Goal: Task Accomplishment & Management: Use online tool/utility

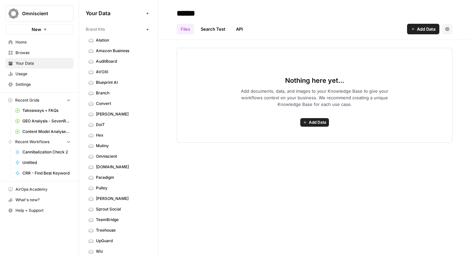
scroll to position [298, 0]
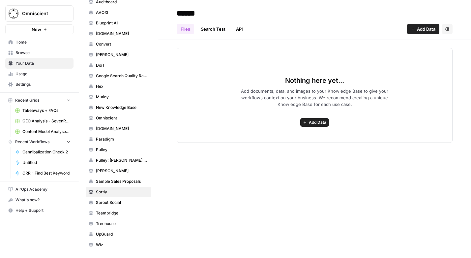
click at [35, 162] on span "Untitled" at bounding box center [46, 163] width 48 height 6
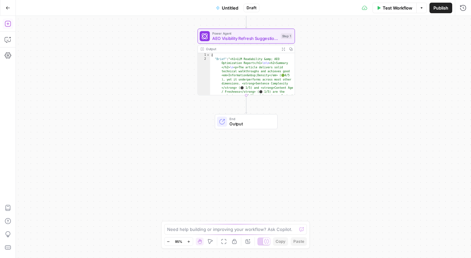
click at [10, 20] on button "Add Steps" at bounding box center [8, 23] width 11 height 11
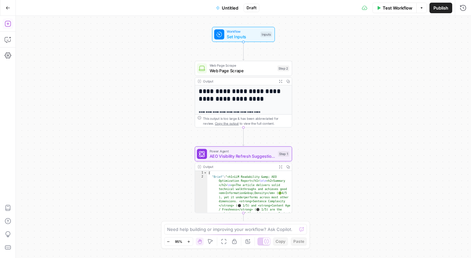
click at [8, 21] on icon "button" at bounding box center [8, 23] width 7 height 7
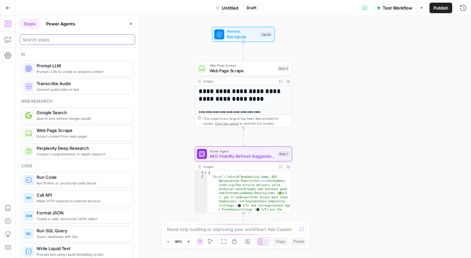
click at [39, 38] on input "search" at bounding box center [78, 39] width 110 height 7
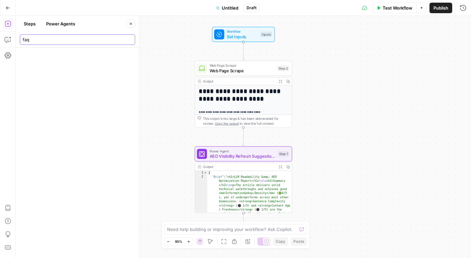
type input "faq"
click at [9, 10] on icon "button" at bounding box center [8, 8] width 5 height 5
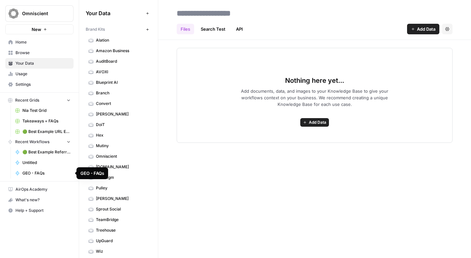
click at [37, 173] on span "GEO - FAQs" at bounding box center [46, 173] width 48 height 6
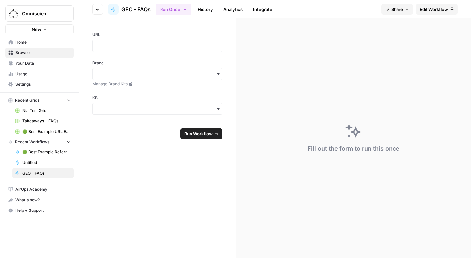
click at [435, 7] on span "Edit Workflow" at bounding box center [434, 9] width 28 height 7
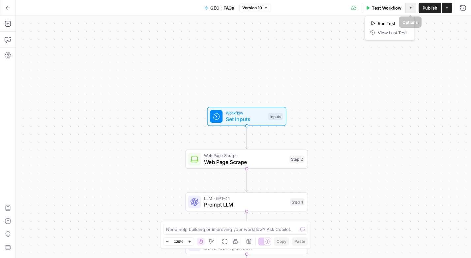
click at [413, 6] on button "Options" at bounding box center [411, 8] width 11 height 11
click at [325, 42] on div "Workflow Set Inputs Inputs Web Page Scrape Web Page Scrape Step 2 LLM · GPT-4.1…" at bounding box center [244, 137] width 456 height 242
click at [9, 6] on icon "button" at bounding box center [8, 8] width 5 height 5
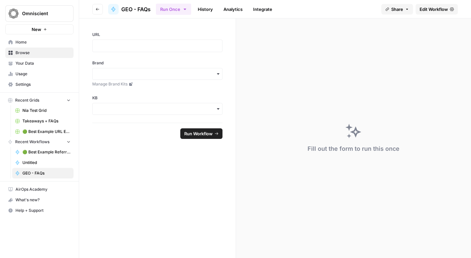
click at [31, 141] on span "Recent Workflows" at bounding box center [32, 142] width 34 height 6
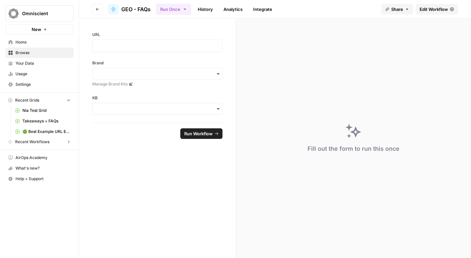
click at [31, 141] on span "Recent Workflows" at bounding box center [32, 142] width 34 height 6
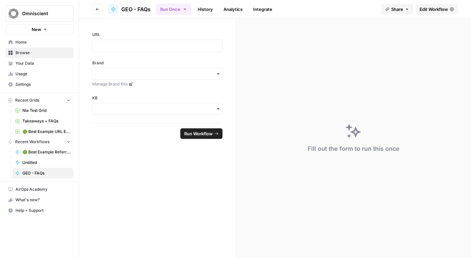
click at [95, 9] on button "Go back" at bounding box center [97, 9] width 11 height 11
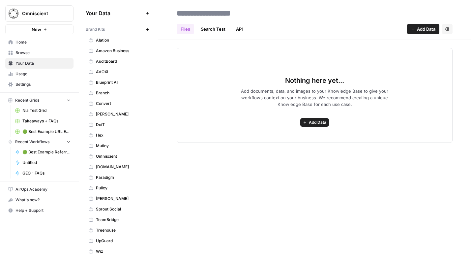
click at [24, 52] on span "Browse" at bounding box center [43, 53] width 55 height 6
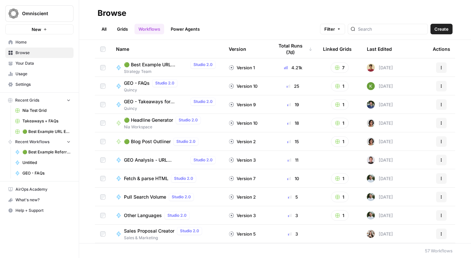
click at [441, 67] on icon "button" at bounding box center [442, 68] width 4 height 4
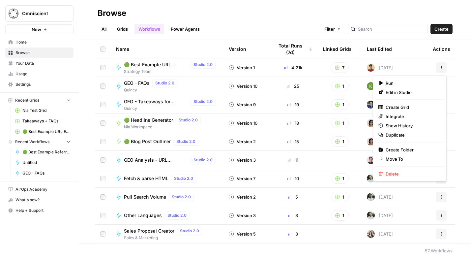
click at [405, 46] on th "Last Edited" at bounding box center [395, 49] width 66 height 18
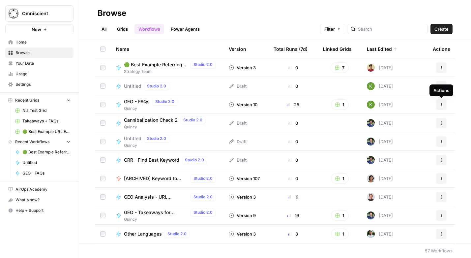
click at [441, 103] on icon "button" at bounding box center [442, 105] width 4 height 4
click at [443, 106] on icon "button" at bounding box center [442, 105] width 4 height 4
click at [143, 98] on span "GEO - FAQs" at bounding box center [137, 101] width 26 height 7
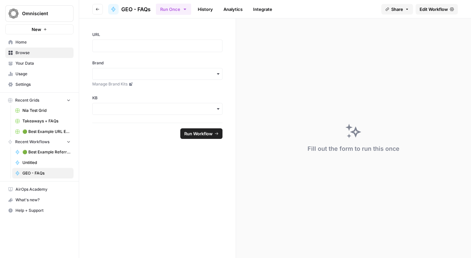
click at [133, 7] on span "GEO - FAQs" at bounding box center [135, 9] width 29 height 8
click at [141, 7] on span "GEO - FAQs" at bounding box center [135, 9] width 29 height 8
click at [431, 10] on span "Edit Workflow" at bounding box center [434, 9] width 28 height 7
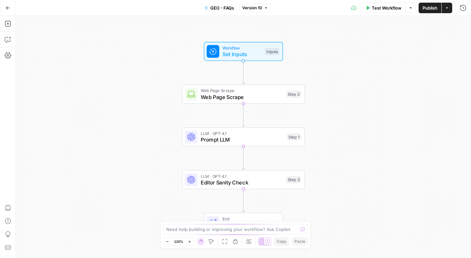
click at [224, 8] on span "GEO - FAQs" at bounding box center [222, 8] width 24 height 7
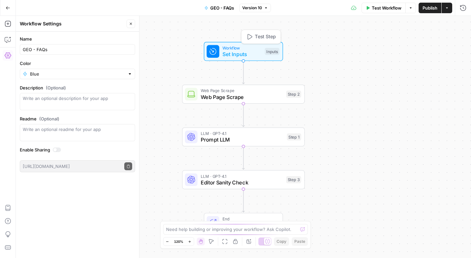
click at [238, 50] on span "Set Inputs" at bounding box center [242, 54] width 39 height 8
click at [82, 47] on input "GEO - FAQs" at bounding box center [78, 49] width 110 height 7
type input "GEO - FAQs w/ URLs"
click at [422, 6] on button "Publish" at bounding box center [430, 8] width 23 height 11
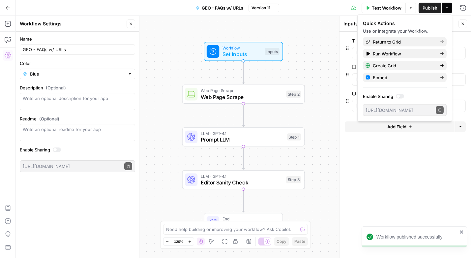
click at [9, 7] on icon "button" at bounding box center [8, 8] width 5 height 5
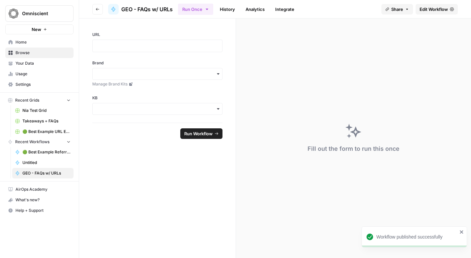
click at [96, 7] on icon "button" at bounding box center [98, 9] width 4 height 4
click at [96, 8] on icon "button" at bounding box center [98, 9] width 4 height 4
click at [45, 52] on span "Browse" at bounding box center [43, 53] width 55 height 6
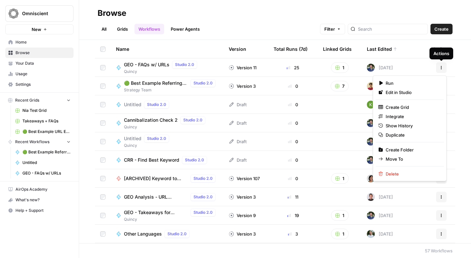
click at [442, 66] on icon "button" at bounding box center [442, 68] width 4 height 4
click at [399, 132] on span "Duplicate" at bounding box center [412, 135] width 53 height 7
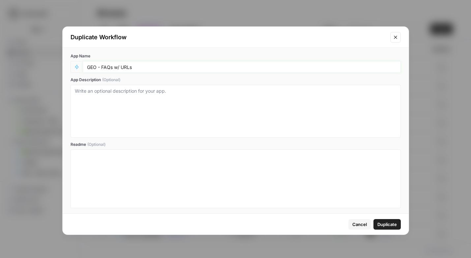
click at [140, 68] on input "GEO - FAQs w/ URLs" at bounding box center [242, 67] width 310 height 6
click at [132, 68] on input "GEO - FAQs w/ URLs" at bounding box center [242, 67] width 310 height 6
type input "GEO - FAQs w/ Keywords"
click at [132, 94] on textarea "App Description (Optional)" at bounding box center [236, 111] width 322 height 47
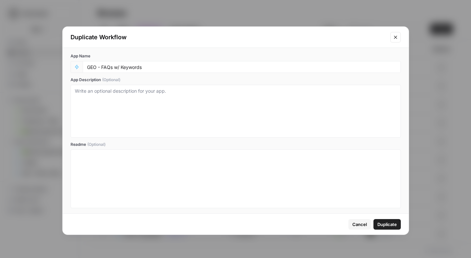
click at [392, 224] on span "Duplicate" at bounding box center [387, 224] width 19 height 7
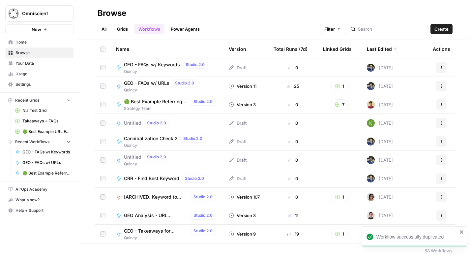
click at [161, 64] on span "GEO - FAQs w/ Keywords" at bounding box center [152, 64] width 56 height 7
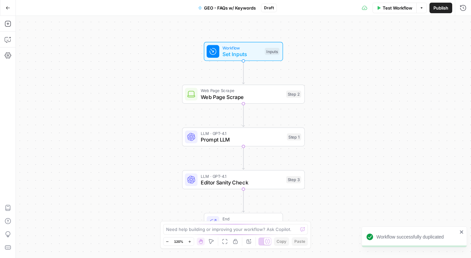
click at [243, 50] on span "Set Inputs" at bounding box center [242, 54] width 39 height 8
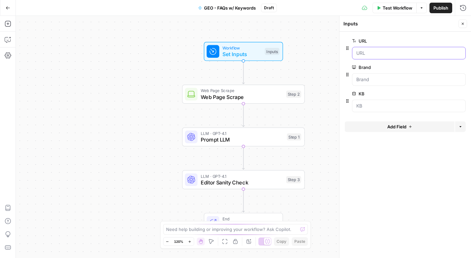
click at [384, 54] on input "URL" at bounding box center [409, 53] width 105 height 7
click at [451, 39] on icon "button" at bounding box center [453, 41] width 4 height 4
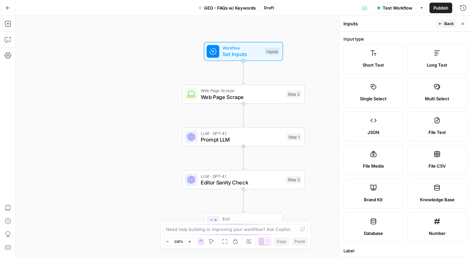
scroll to position [175, 0]
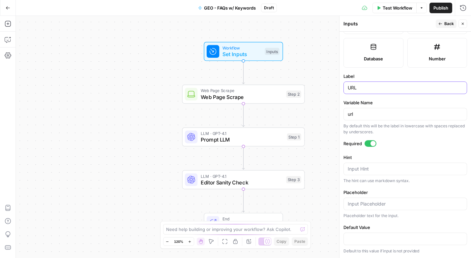
click at [363, 89] on input "URL" at bounding box center [405, 87] width 115 height 7
click at [354, 87] on input "Keyword" at bounding box center [405, 87] width 115 height 7
type input "Primary Topic"
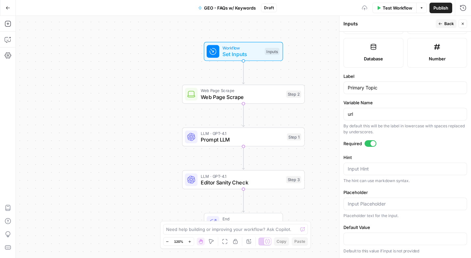
click at [373, 75] on label "Label" at bounding box center [406, 76] width 124 height 7
click at [373, 84] on input "Primary Topic" at bounding box center [405, 87] width 115 height 7
click at [8, 23] on icon "button" at bounding box center [8, 23] width 7 height 7
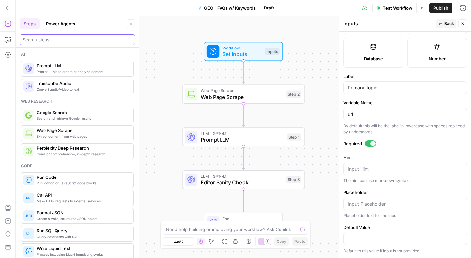
click at [71, 42] on input "search" at bounding box center [78, 39] width 110 height 7
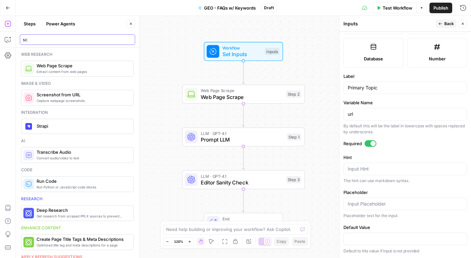
type input "s"
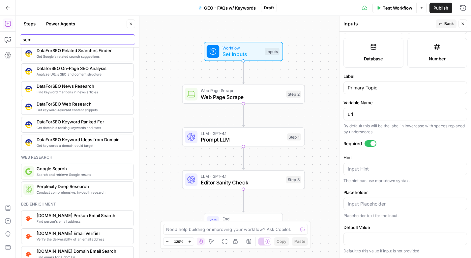
scroll to position [176, 0]
type input "sem"
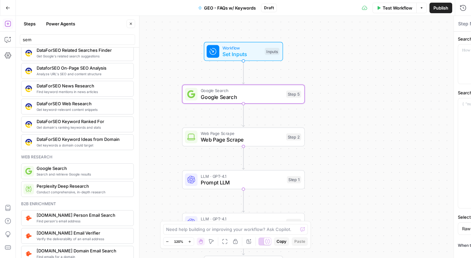
type textarea "Google Search"
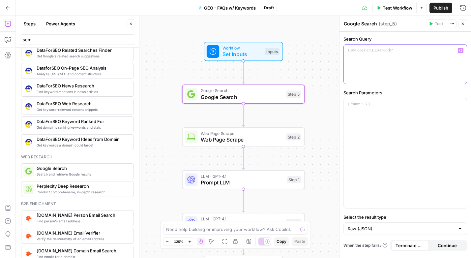
click at [462, 49] on icon "button" at bounding box center [461, 50] width 3 height 3
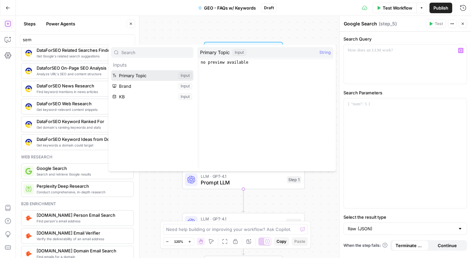
click at [151, 74] on button "Select variable Primary Topic" at bounding box center [152, 75] width 82 height 11
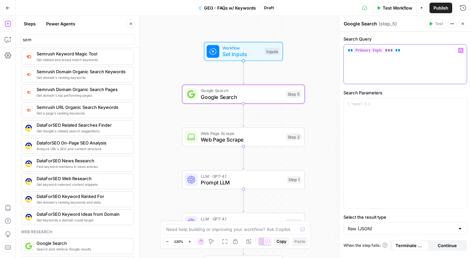
scroll to position [99, 0]
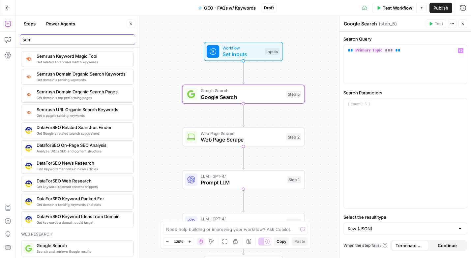
click at [53, 38] on input "sem" at bounding box center [78, 39] width 110 height 7
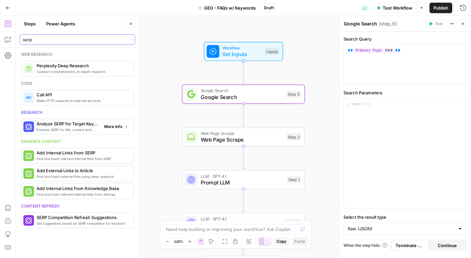
type input "serp"
click at [121, 130] on button "More Info" at bounding box center [116, 126] width 29 height 9
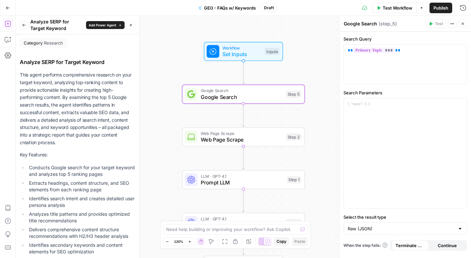
click at [25, 25] on icon "button" at bounding box center [23, 25] width 3 height 3
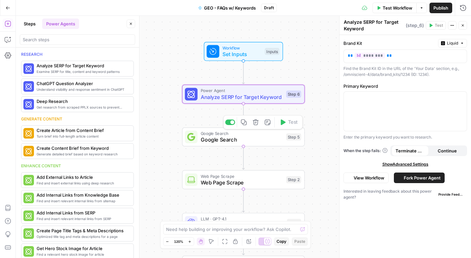
click at [274, 140] on span "Google Search" at bounding box center [242, 140] width 82 height 8
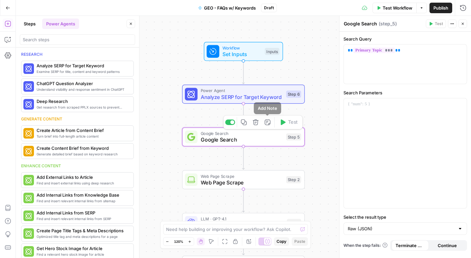
click at [258, 122] on icon "button" at bounding box center [256, 122] width 6 height 6
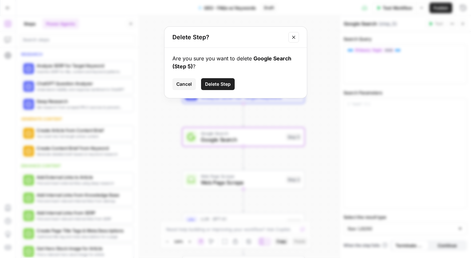
click at [218, 86] on span "Delete Step" at bounding box center [218, 84] width 26 height 7
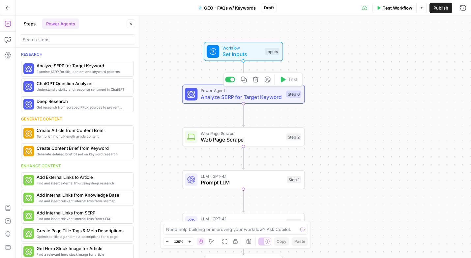
click at [243, 95] on span "Analyze SERP for Target Keyword" at bounding box center [242, 97] width 82 height 8
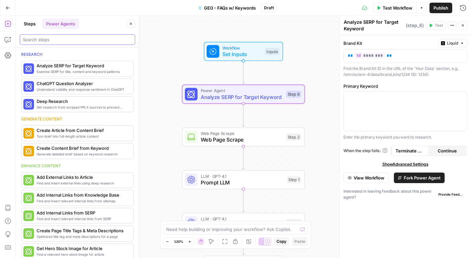
click at [60, 37] on input "search" at bounding box center [78, 39] width 110 height 7
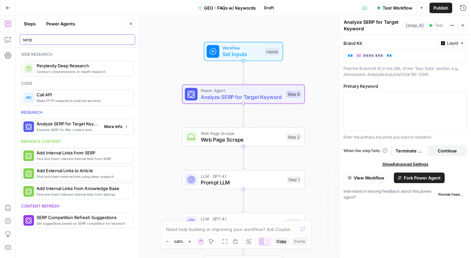
type input "serp"
click at [113, 127] on span "More Info" at bounding box center [113, 127] width 18 height 6
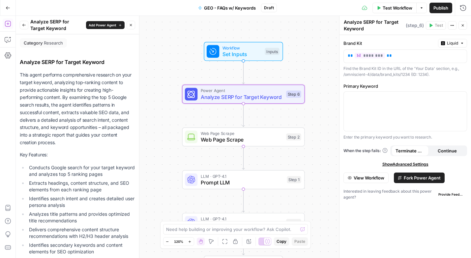
click at [25, 24] on icon "button" at bounding box center [24, 25] width 4 height 4
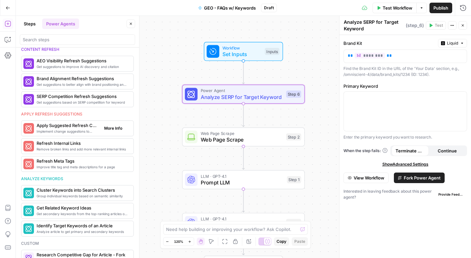
scroll to position [293, 0]
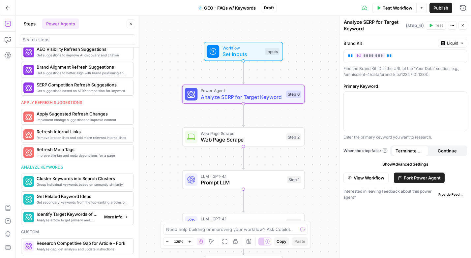
click at [111, 215] on span "More Info" at bounding box center [113, 217] width 18 height 6
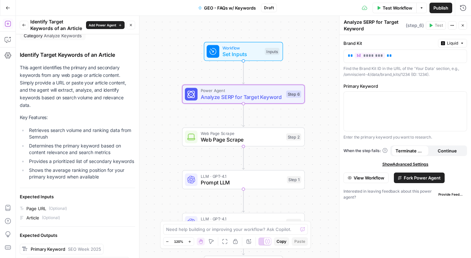
scroll to position [4, 0]
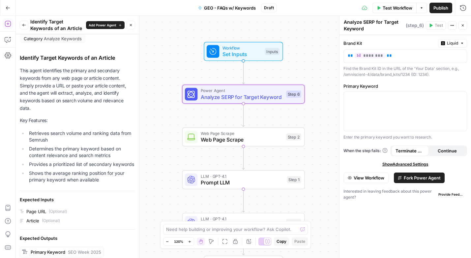
click at [26, 22] on button "Back" at bounding box center [24, 25] width 9 height 9
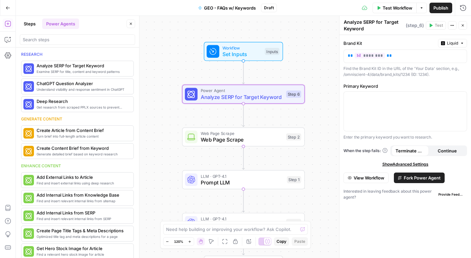
scroll to position [293, 0]
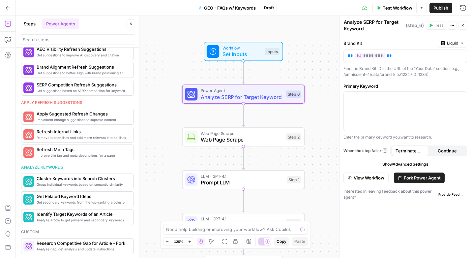
click at [28, 24] on button "Steps" at bounding box center [30, 23] width 20 height 11
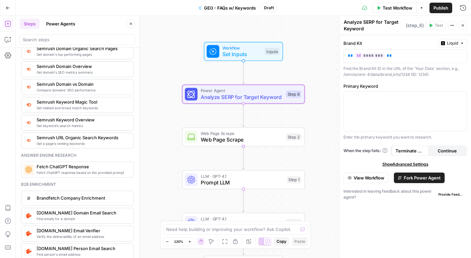
scroll to position [792, 0]
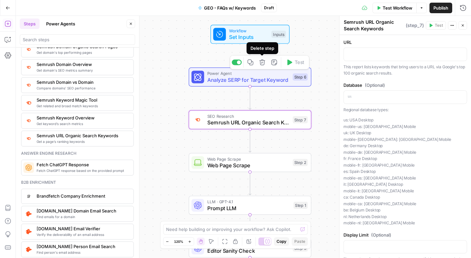
click at [265, 64] on icon "button" at bounding box center [262, 62] width 6 height 6
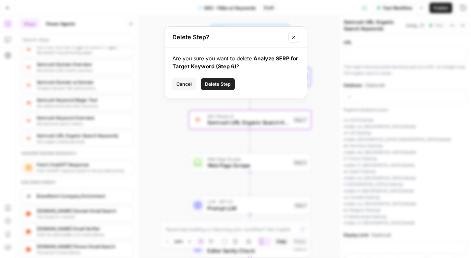
click at [214, 80] on button "Delete Step" at bounding box center [218, 84] width 34 height 12
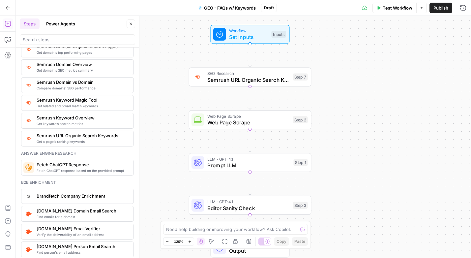
click at [240, 83] on span "Semrush URL Organic Search Keywords" at bounding box center [248, 80] width 82 height 8
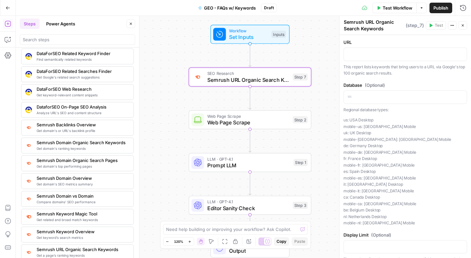
scroll to position [672, 0]
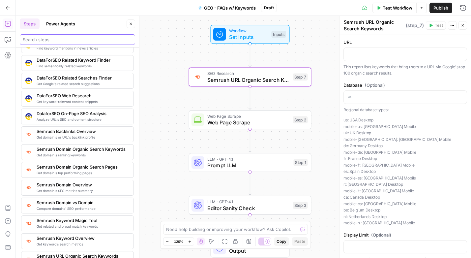
click at [40, 41] on input "search" at bounding box center [78, 39] width 110 height 7
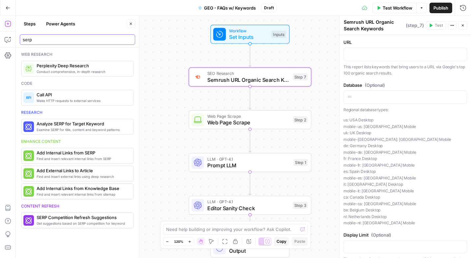
click at [40, 37] on input "serp" at bounding box center [78, 39] width 110 height 7
type input "e"
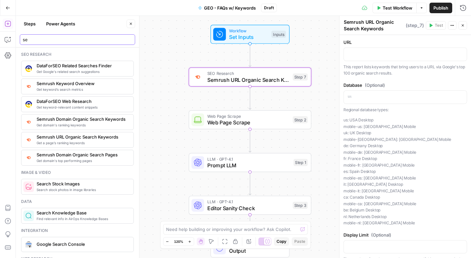
type input "s"
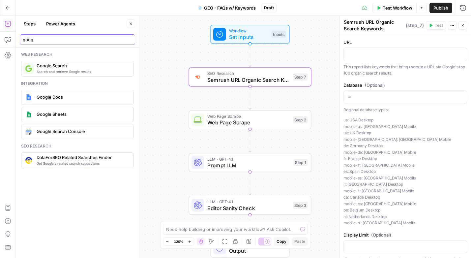
type input "goog"
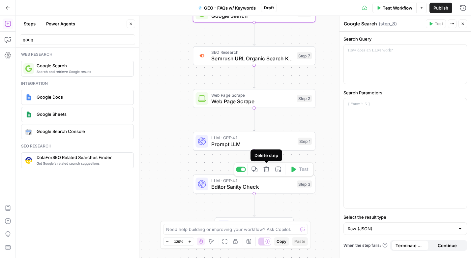
click at [267, 170] on icon "button" at bounding box center [267, 169] width 6 height 6
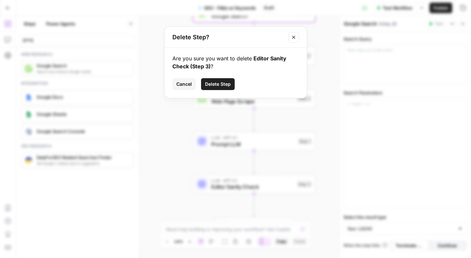
click at [223, 82] on span "Delete Step" at bounding box center [218, 84] width 26 height 7
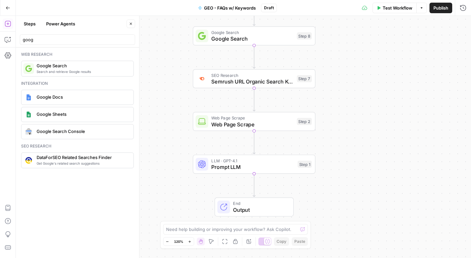
click at [258, 115] on span "Web Page Scrape" at bounding box center [252, 118] width 82 height 6
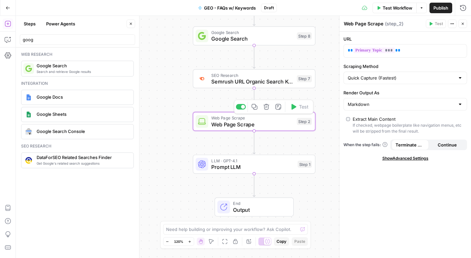
click at [268, 107] on icon "button" at bounding box center [267, 107] width 6 height 6
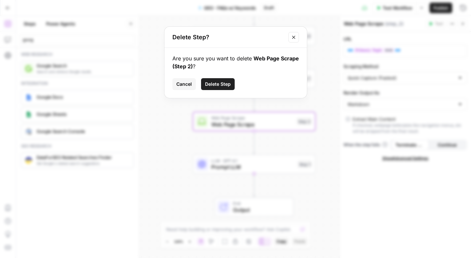
click at [222, 86] on span "Delete Step" at bounding box center [218, 84] width 26 height 7
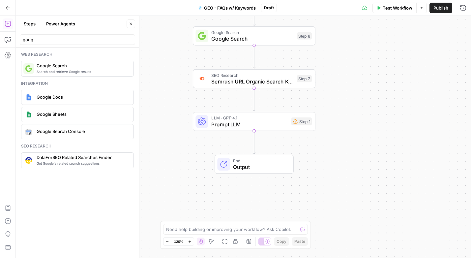
click at [254, 126] on span "Prompt LLM" at bounding box center [249, 124] width 77 height 8
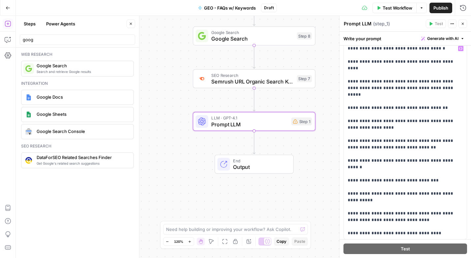
scroll to position [38, 0]
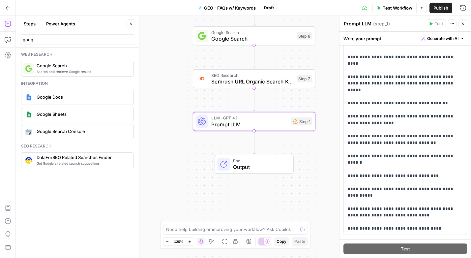
click at [330, 25] on div "Workflow Set Inputs Inputs Google Search Google Search Step 8 SEO Research Semr…" at bounding box center [244, 137] width 456 height 242
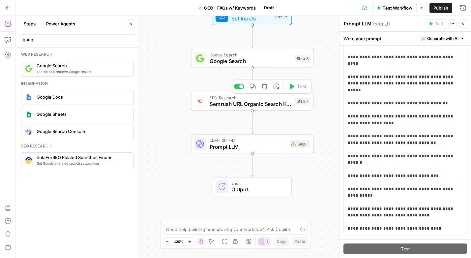
click at [230, 102] on span "Semrush URL Organic Search Keywords" at bounding box center [251, 104] width 82 height 8
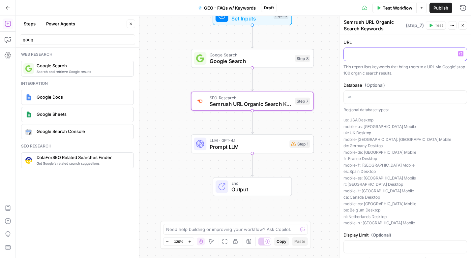
click at [461, 52] on icon "button" at bounding box center [461, 53] width 3 height 3
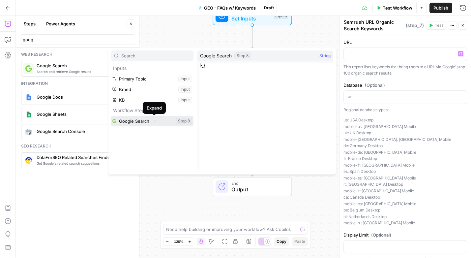
click at [155, 121] on icon "button" at bounding box center [155, 121] width 1 height 2
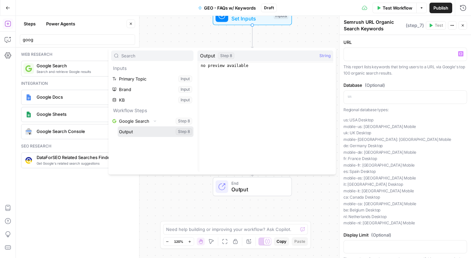
click at [145, 134] on button "Select variable Output" at bounding box center [156, 131] width 76 height 11
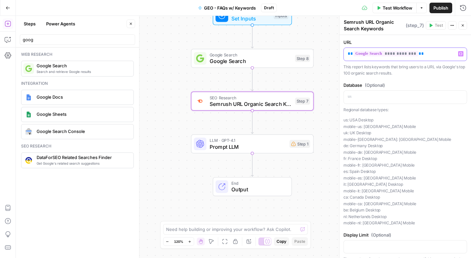
scroll to position [42, 0]
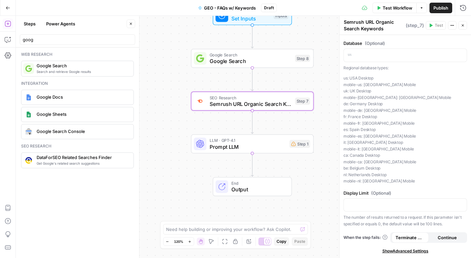
click at [254, 62] on span "Google Search" at bounding box center [251, 61] width 82 height 8
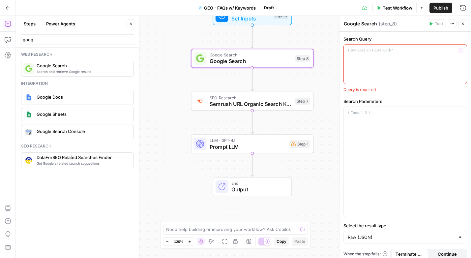
click at [391, 54] on div at bounding box center [405, 64] width 123 height 39
click at [462, 49] on icon "button" at bounding box center [461, 50] width 3 height 3
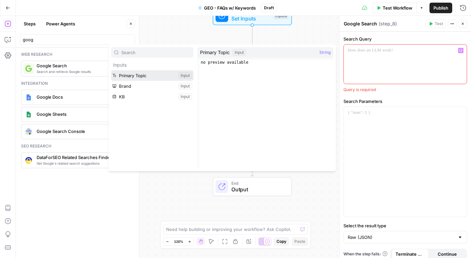
click at [140, 79] on button "Select variable Primary Topic" at bounding box center [152, 75] width 82 height 11
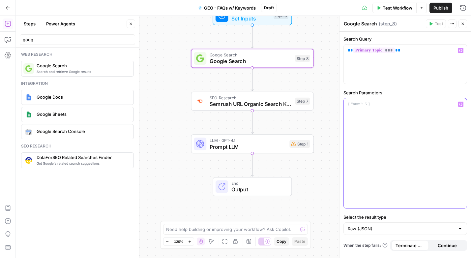
click at [376, 112] on div at bounding box center [405, 153] width 123 height 110
click at [461, 104] on icon "button" at bounding box center [461, 104] width 3 height 3
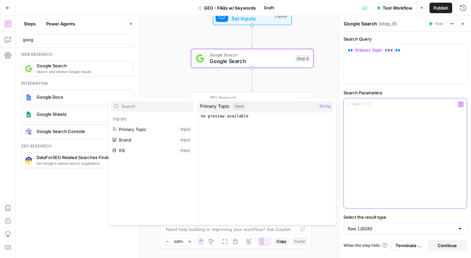
click at [385, 115] on div at bounding box center [405, 153] width 123 height 110
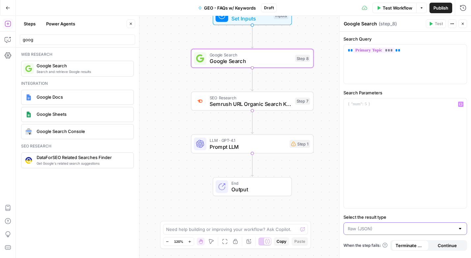
click at [387, 231] on input "Select the result type" at bounding box center [401, 228] width 107 height 7
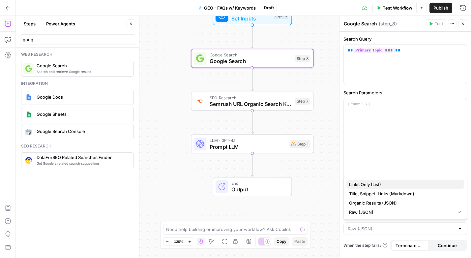
click at [366, 186] on span "Links Only (List)" at bounding box center [404, 184] width 110 height 7
type input "Links Only (List)"
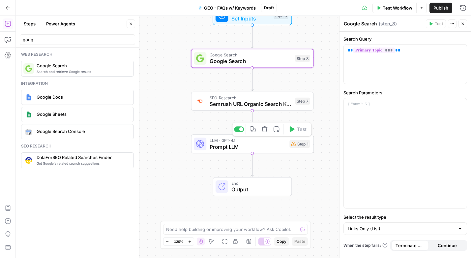
click at [266, 149] on span "Prompt LLM" at bounding box center [248, 147] width 77 height 8
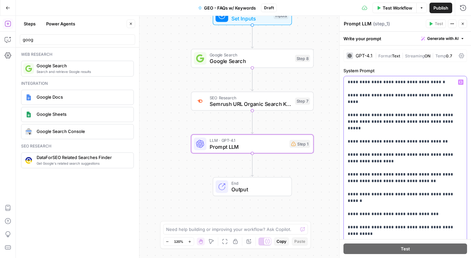
click at [386, 111] on p "**********" at bounding box center [405, 174] width 115 height 191
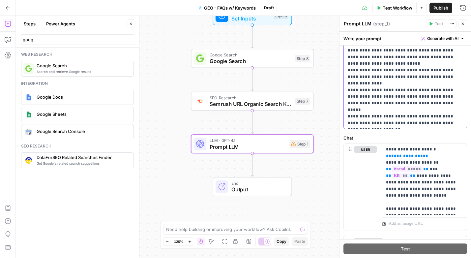
scroll to position [106, 0]
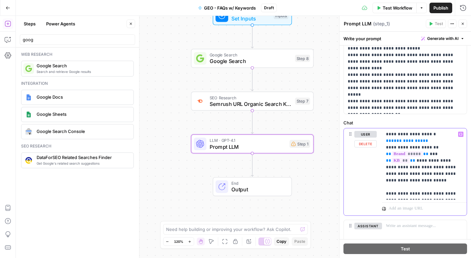
click at [405, 167] on p "**********" at bounding box center [424, 164] width 77 height 66
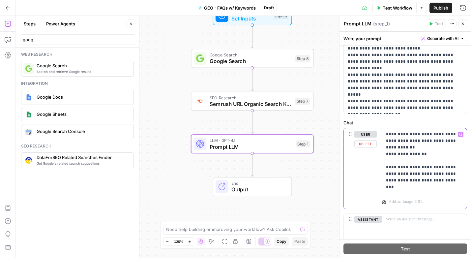
click at [398, 175] on p "**********" at bounding box center [424, 160] width 77 height 59
click at [404, 154] on p "**********" at bounding box center [424, 164] width 77 height 66
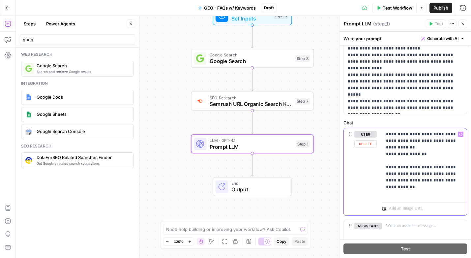
click at [404, 154] on p "**********" at bounding box center [424, 164] width 77 height 66
click at [432, 154] on p "**********" at bounding box center [424, 164] width 77 height 66
drag, startPoint x: 432, startPoint y: 154, endPoint x: 384, endPoint y: 155, distance: 48.2
click at [384, 155] on div "**********" at bounding box center [424, 163] width 85 height 71
click at [461, 134] on icon "button" at bounding box center [461, 134] width 3 height 3
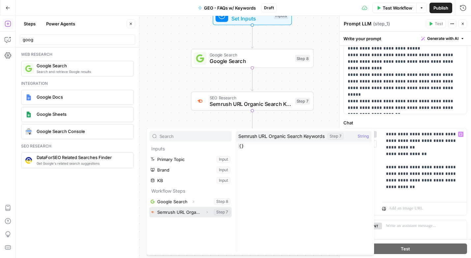
click at [175, 212] on button "Select variable Semrush URL Organic Search Keywords" at bounding box center [190, 212] width 82 height 11
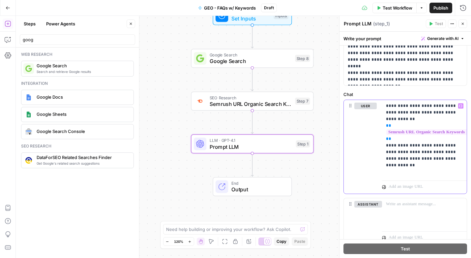
scroll to position [159, 0]
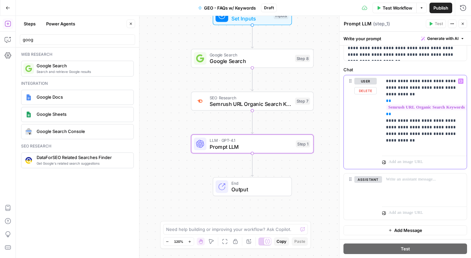
click at [411, 141] on p "**********" at bounding box center [424, 114] width 77 height 73
click at [462, 83] on button "Variables Menu" at bounding box center [461, 81] width 5 height 5
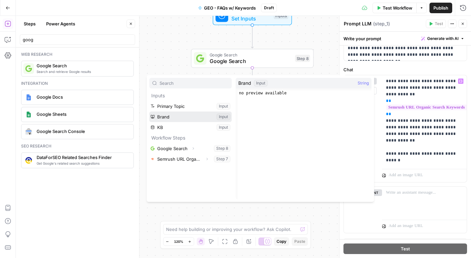
click at [173, 117] on button "Select variable Brand" at bounding box center [190, 116] width 82 height 11
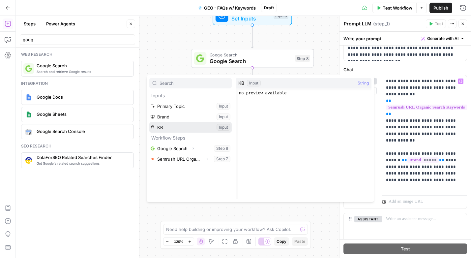
click at [170, 128] on button "Select variable KB" at bounding box center [190, 127] width 82 height 11
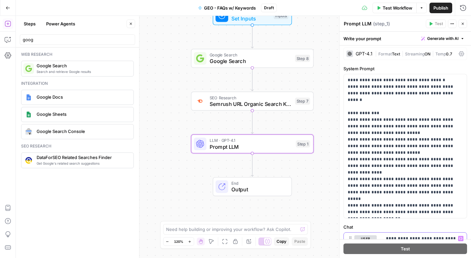
scroll to position [0, 0]
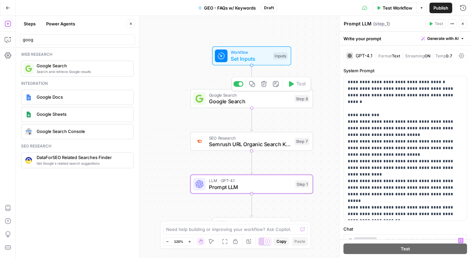
click at [251, 101] on span "Google Search" at bounding box center [250, 101] width 82 height 8
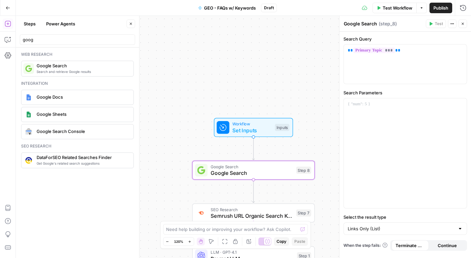
click at [394, 8] on span "Test Workflow" at bounding box center [398, 8] width 30 height 7
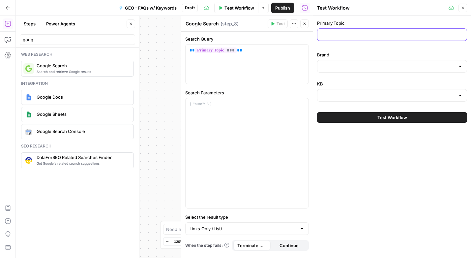
click at [349, 32] on input "Primary Topic" at bounding box center [393, 34] width 142 height 7
paste input "ai data management"
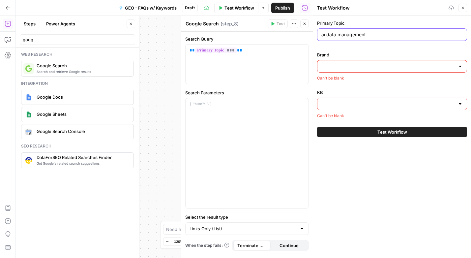
type input "ai data management"
click at [337, 66] on input "Brand" at bounding box center [389, 66] width 134 height 7
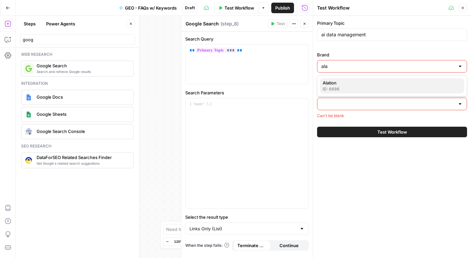
click at [337, 87] on div "ID: 6698" at bounding box center [392, 89] width 139 height 6
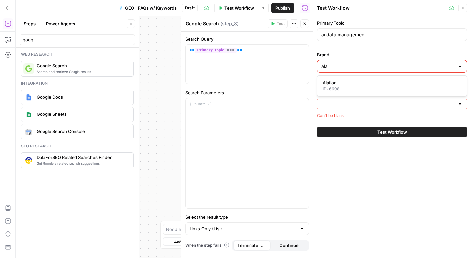
type input "Alation"
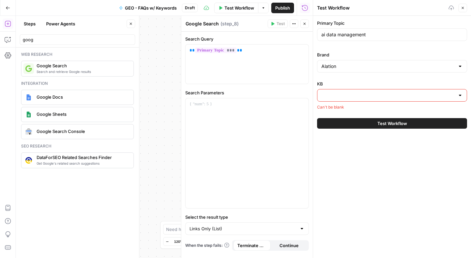
click at [334, 97] on input "KB" at bounding box center [389, 95] width 134 height 7
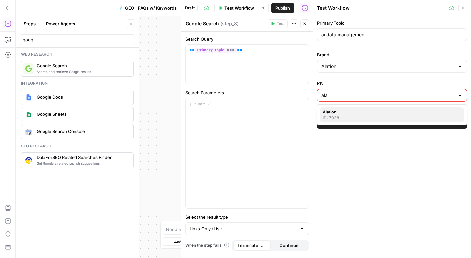
click at [336, 118] on div "ID: 7938" at bounding box center [392, 118] width 139 height 6
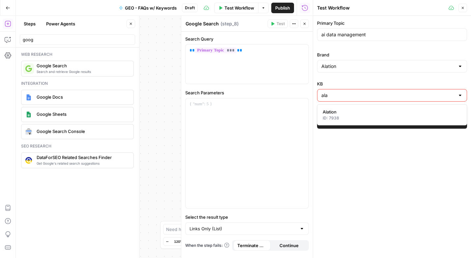
type input "Alation"
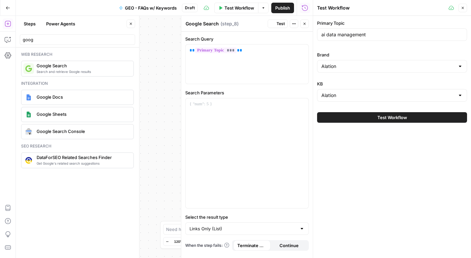
click at [350, 118] on button "Test Workflow" at bounding box center [392, 117] width 150 height 11
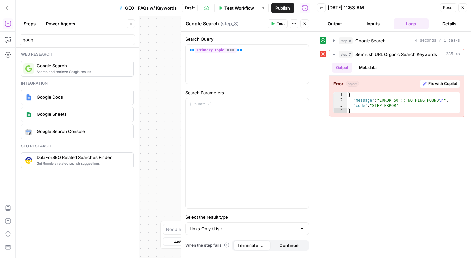
click at [465, 8] on button "Close" at bounding box center [463, 7] width 9 height 9
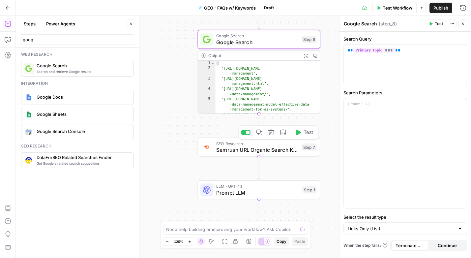
click at [257, 150] on span "Semrush URL Organic Search Keywords" at bounding box center [257, 150] width 82 height 8
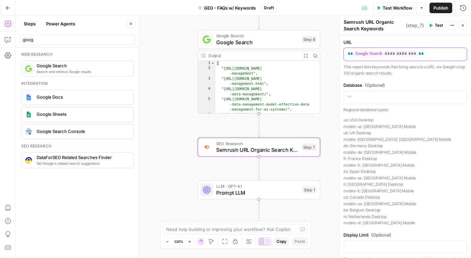
click at [425, 51] on p "**********" at bounding box center [405, 53] width 115 height 7
click at [461, 53] on icon "button" at bounding box center [461, 53] width 3 height 3
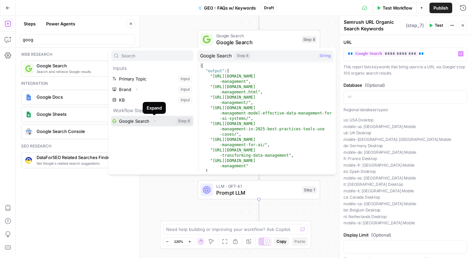
click at [155, 121] on icon "button" at bounding box center [155, 121] width 1 height 2
click at [437, 26] on span "Test" at bounding box center [439, 25] width 8 height 6
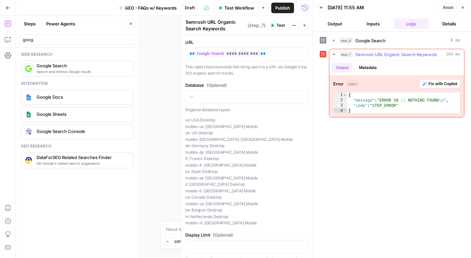
click at [364, 65] on button "Metadata" at bounding box center [368, 68] width 26 height 10
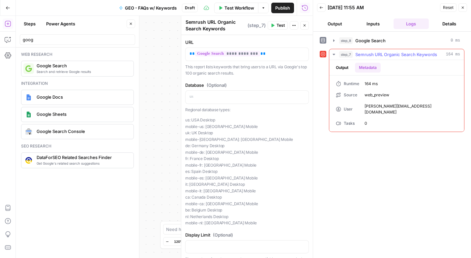
click at [345, 65] on button "Output" at bounding box center [342, 68] width 20 height 10
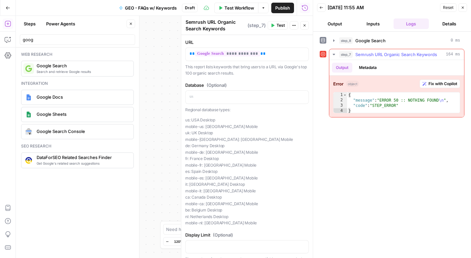
click at [436, 82] on span "Fix with Copilot" at bounding box center [443, 84] width 29 height 6
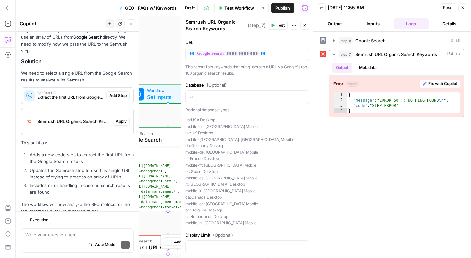
scroll to position [98, 0]
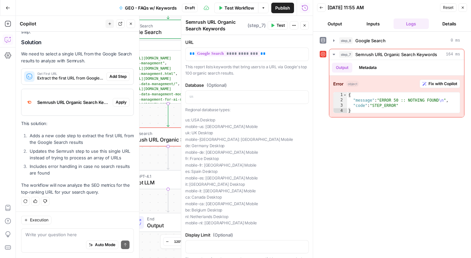
click at [323, 151] on div "step_8 Google Search 0 ms step_7 Semrush URL Organic Search Keywords 164 ms Out…" at bounding box center [392, 145] width 145 height 220
click at [462, 5] on button "Close" at bounding box center [463, 7] width 9 height 9
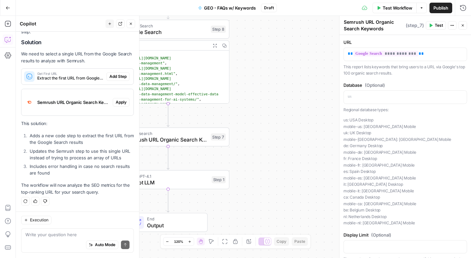
type textarea "**********"
click at [166, 83] on div "[ "[URL][DOMAIN_NAME] -management" , "[URL][DOMAIN_NAME] -management.html" , "[…" at bounding box center [177, 87] width 105 height 74
click at [131, 20] on button "Close" at bounding box center [131, 23] width 9 height 9
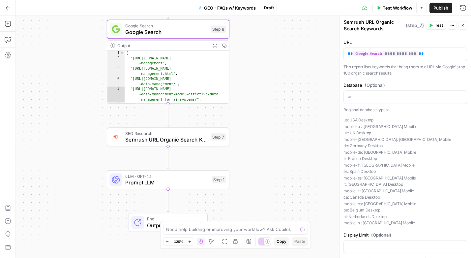
click at [162, 35] on span "Google Search" at bounding box center [166, 32] width 82 height 8
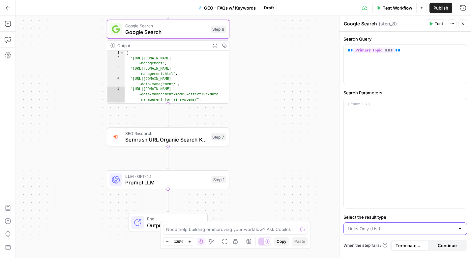
click at [373, 228] on input "Select the result type" at bounding box center [401, 228] width 107 height 7
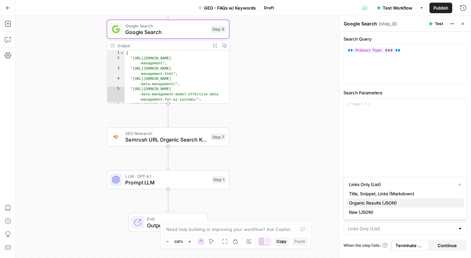
click at [367, 203] on span "Organic Results (JSON)" at bounding box center [404, 203] width 110 height 7
type input "Organic Results (JSON)"
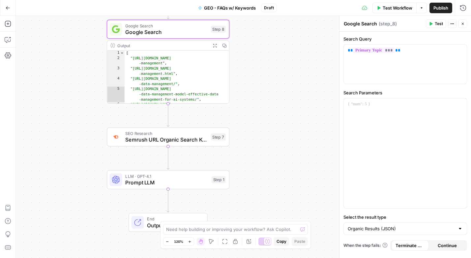
click at [440, 24] on span "Test" at bounding box center [439, 24] width 8 height 6
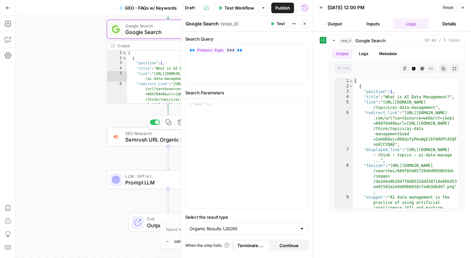
click at [149, 136] on span "Semrush URL Organic Search Keywords" at bounding box center [166, 140] width 82 height 8
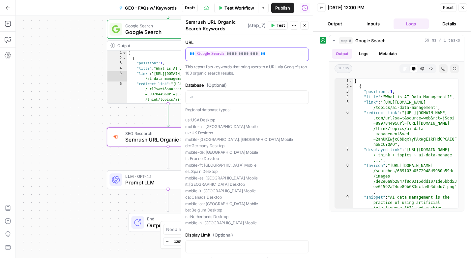
click at [274, 51] on p "**********" at bounding box center [247, 53] width 115 height 7
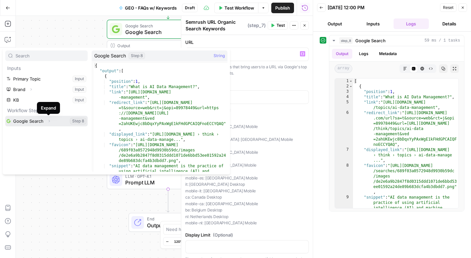
click at [49, 122] on icon "button" at bounding box center [49, 121] width 1 height 2
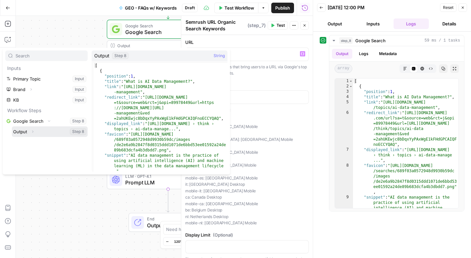
click at [32, 132] on icon "button" at bounding box center [33, 132] width 4 height 4
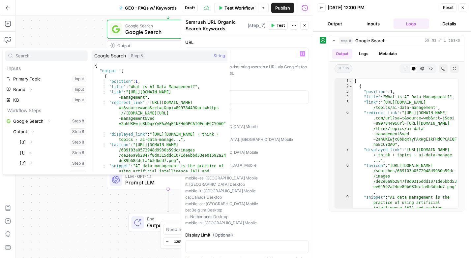
click at [66, 33] on div "**********" at bounding box center [164, 137] width 297 height 242
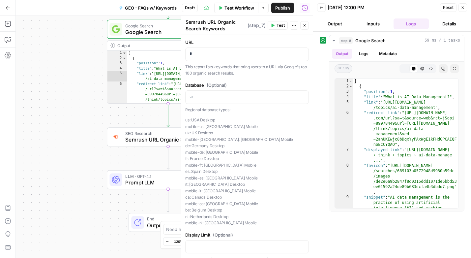
click at [463, 7] on icon "button" at bounding box center [463, 8] width 2 height 2
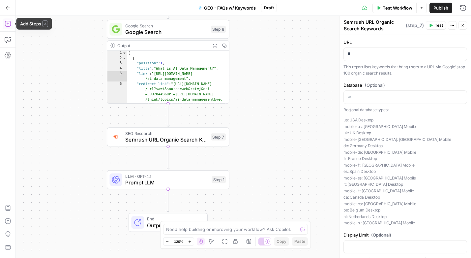
click at [8, 21] on icon "button" at bounding box center [8, 24] width 6 height 6
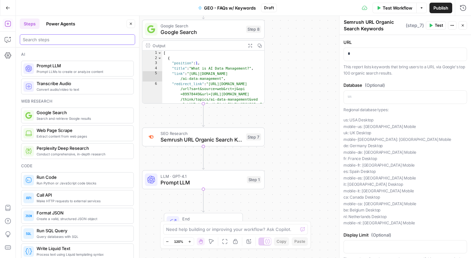
click at [39, 36] on input "search" at bounding box center [78, 39] width 110 height 7
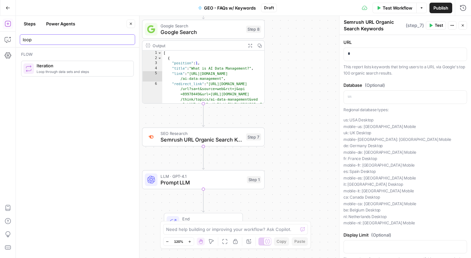
type input "loop"
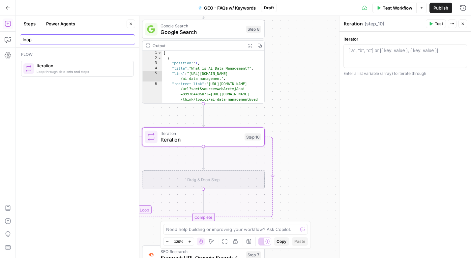
click at [43, 40] on input "loop" at bounding box center [78, 39] width 110 height 7
click at [7, 6] on icon "button" at bounding box center [8, 8] width 5 height 5
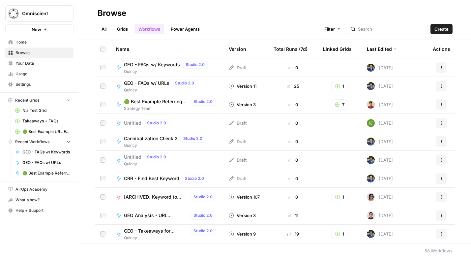
click at [156, 64] on span "GEO - FAQs w/ Keywords" at bounding box center [152, 64] width 56 height 7
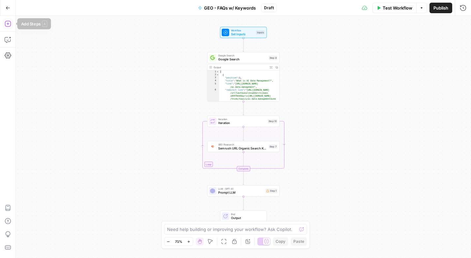
click at [8, 22] on icon "button" at bounding box center [8, 23] width 7 height 7
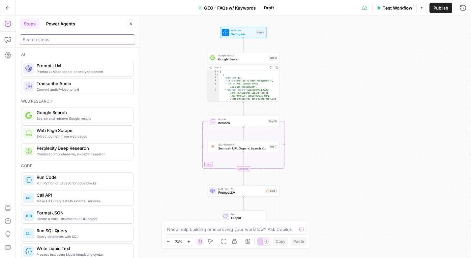
click at [51, 38] on input "search" at bounding box center [78, 39] width 110 height 7
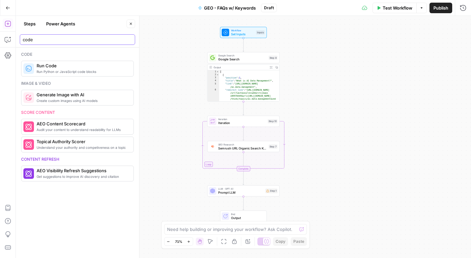
type input "code"
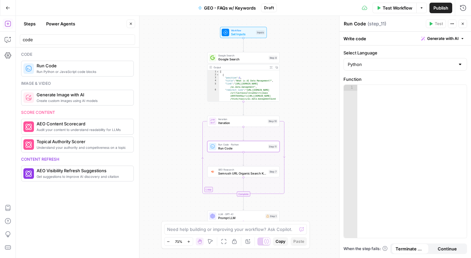
click at [443, 38] on span "Generate with AI" at bounding box center [443, 39] width 31 height 6
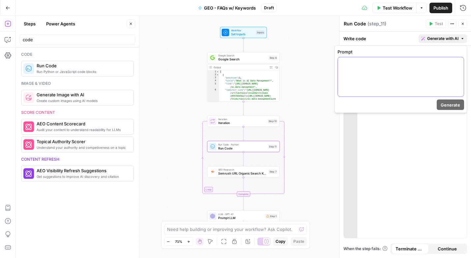
click at [346, 80] on div at bounding box center [401, 76] width 126 height 39
click at [459, 61] on button "Variables Menu" at bounding box center [458, 63] width 5 height 5
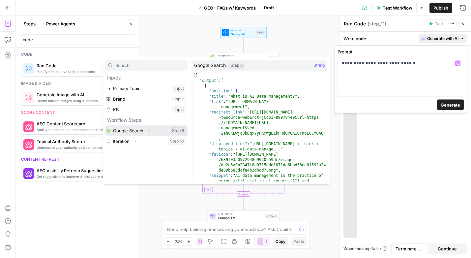
click at [130, 131] on button "Select variable Google Search" at bounding box center [146, 130] width 82 height 11
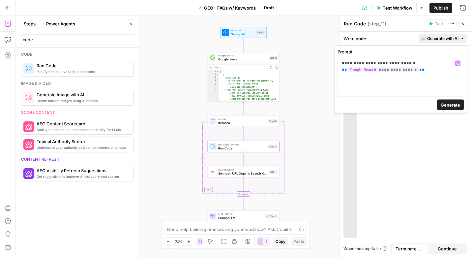
click at [451, 105] on span "Generate" at bounding box center [450, 105] width 19 height 7
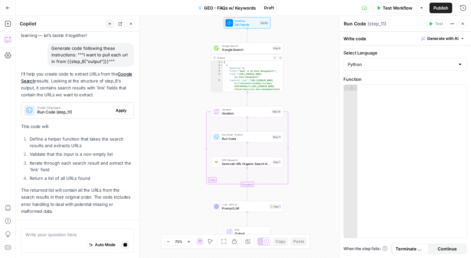
scroll to position [61, 0]
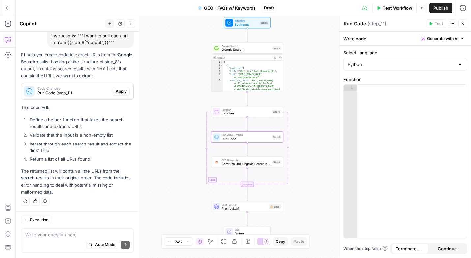
click at [120, 90] on span "Apply" at bounding box center [121, 91] width 11 height 6
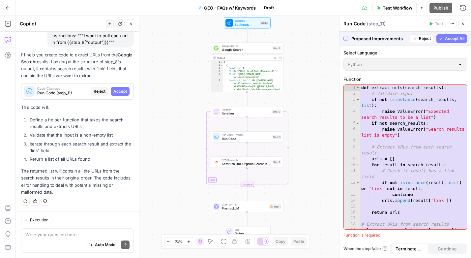
scroll to position [10, 0]
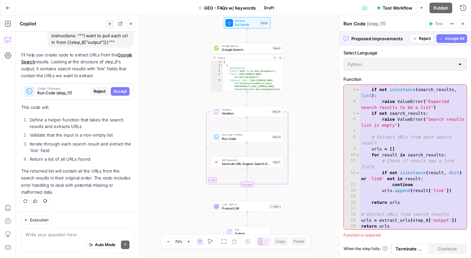
click at [455, 39] on span "Accept All" at bounding box center [454, 39] width 19 height 6
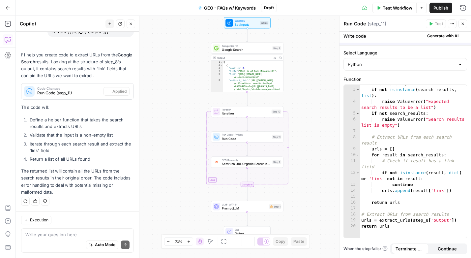
scroll to position [1, 0]
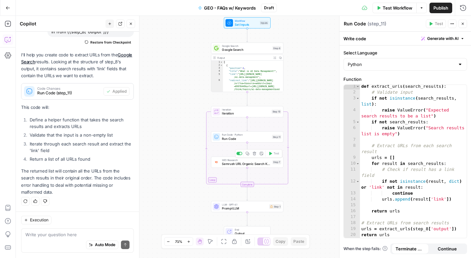
click at [233, 164] on span "Semrush URL Organic Search Keywords" at bounding box center [246, 163] width 48 height 5
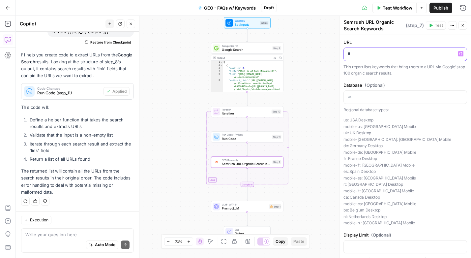
click at [461, 52] on icon "button" at bounding box center [461, 53] width 3 height 3
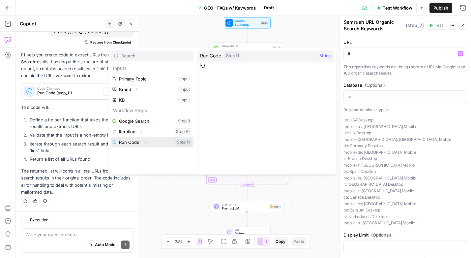
click at [158, 143] on button "Select variable Run Code" at bounding box center [152, 142] width 82 height 11
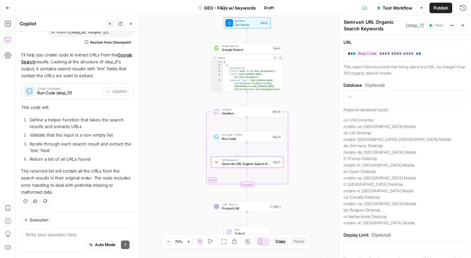
click at [400, 5] on span "Test Workflow" at bounding box center [398, 8] width 30 height 7
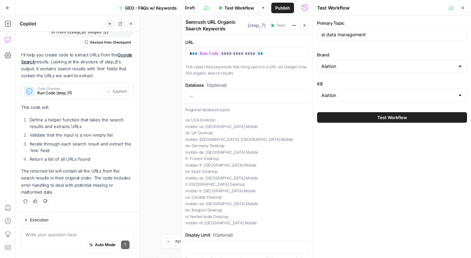
click at [385, 119] on span "Test Workflow" at bounding box center [393, 117] width 30 height 7
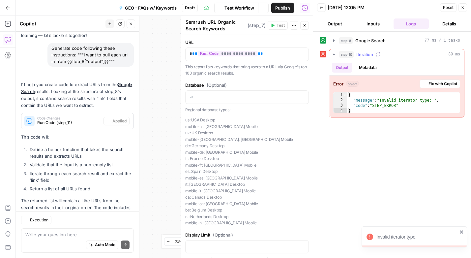
scroll to position [71, 0]
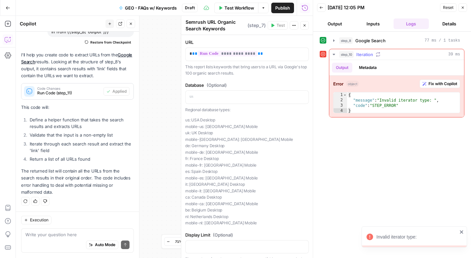
click at [442, 83] on span "Fix with Copilot" at bounding box center [443, 84] width 29 height 6
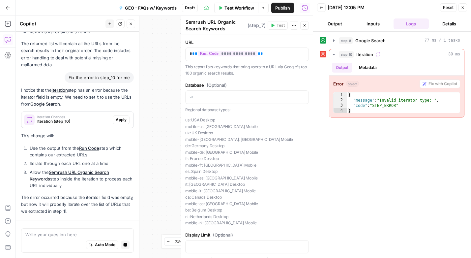
scroll to position [218, 0]
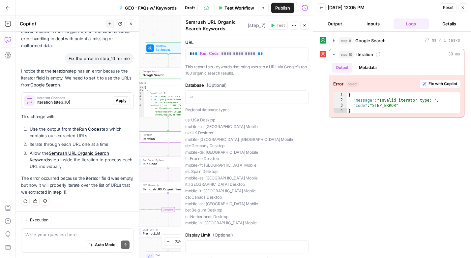
click at [121, 101] on span "Apply" at bounding box center [121, 101] width 11 height 6
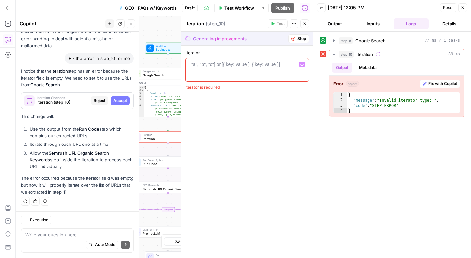
click at [221, 64] on div "["a", "b", "c"] or [{ key: value }, { key: value }]" at bounding box center [235, 64] width 90 height 7
click at [301, 63] on icon "button" at bounding box center [302, 64] width 3 height 3
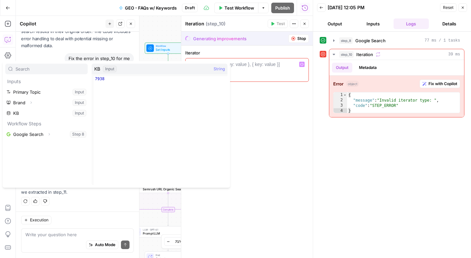
click at [287, 118] on div "Iterator 1 ["a", "b", "c"] or [{ key: value }, { key: value }] XXXXXXXXXXXXXXXX…" at bounding box center [247, 152] width 132 height 212
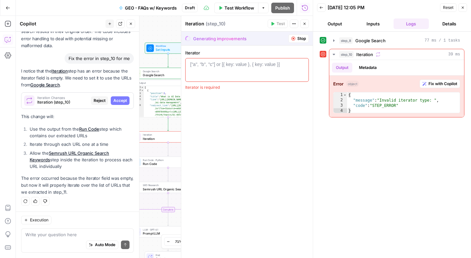
click at [463, 7] on icon "button" at bounding box center [463, 8] width 4 height 4
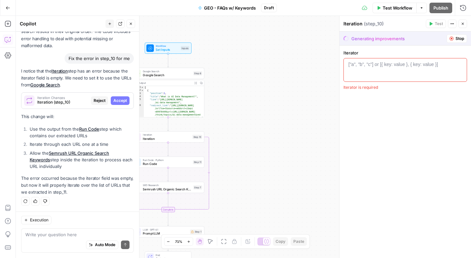
click at [132, 26] on button "Close" at bounding box center [131, 23] width 9 height 9
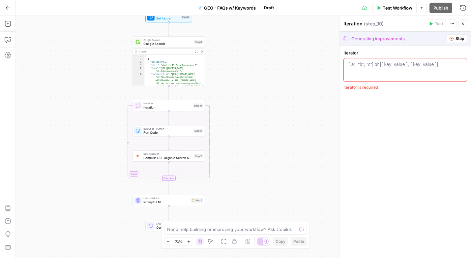
drag, startPoint x: 154, startPoint y: 160, endPoint x: 155, endPoint y: 129, distance: 30.7
click at [155, 129] on span "Run Code · Python" at bounding box center [167, 129] width 48 height 4
click at [155, 129] on span "Run Code · Python" at bounding box center [168, 129] width 48 height 4
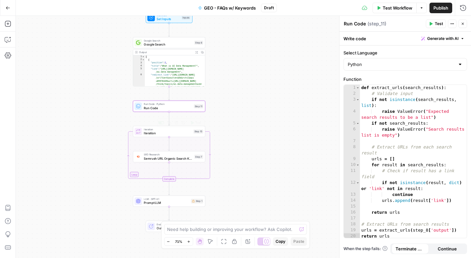
click at [158, 132] on span "Iteration" at bounding box center [168, 133] width 48 height 5
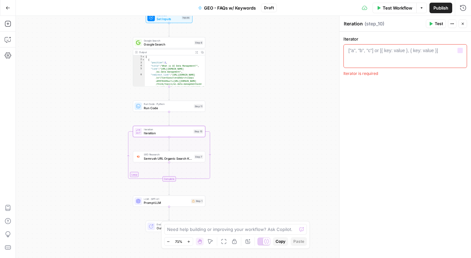
click at [373, 45] on div "1 ["a", "b", "c"] or [{ key: value }, { key: value }] XXXXXXXXXXXXXXXXXXXXXXXXX…" at bounding box center [406, 56] width 124 height 24
click at [377, 54] on div at bounding box center [406, 62] width 118 height 30
click at [461, 50] on icon "button" at bounding box center [460, 50] width 3 height 3
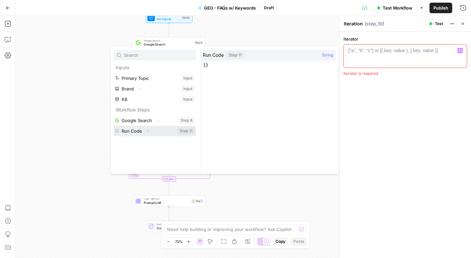
click at [139, 131] on button "Select variable Run Code" at bounding box center [155, 131] width 82 height 11
type textarea "**********"
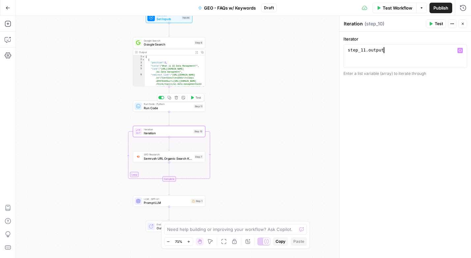
click at [177, 98] on icon "button" at bounding box center [176, 97] width 3 height 3
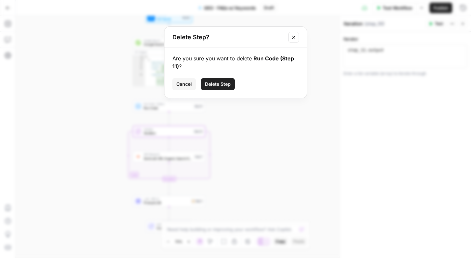
click at [225, 82] on span "Delete Step" at bounding box center [218, 84] width 26 height 7
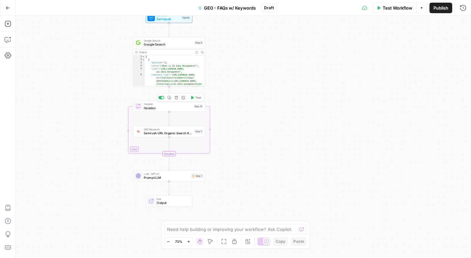
click at [165, 106] on span "Iteration" at bounding box center [168, 108] width 48 height 5
click at [390, 50] on div "step_11 . output" at bounding box center [406, 62] width 118 height 30
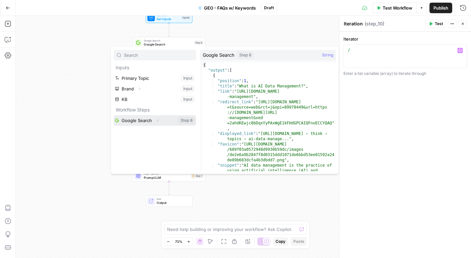
click at [132, 118] on button "Select variable Google Search" at bounding box center [155, 120] width 82 height 11
type textarea "**********"
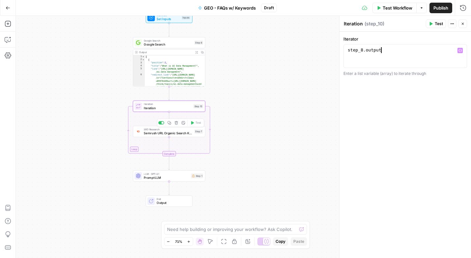
click at [177, 133] on span "Semrush URL Organic Search Keywords" at bounding box center [168, 133] width 48 height 5
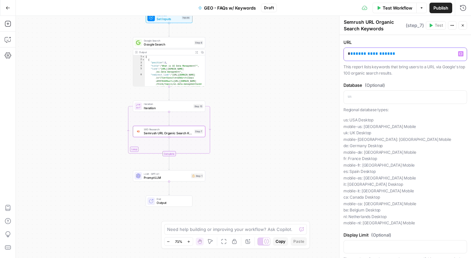
click at [396, 55] on p "**********" at bounding box center [405, 53] width 115 height 7
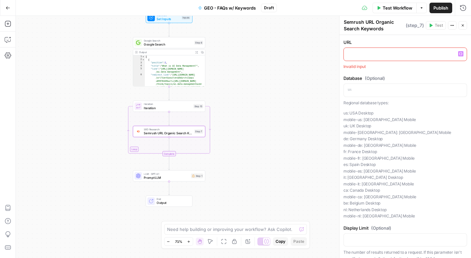
click at [461, 53] on icon "button" at bounding box center [461, 53] width 3 height 3
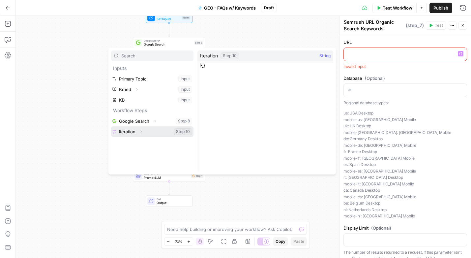
click at [124, 129] on button "Select variable Iteration" at bounding box center [152, 131] width 82 height 11
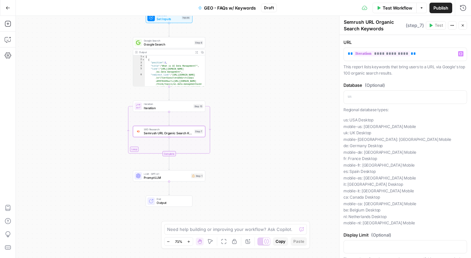
click at [403, 8] on span "Test Workflow" at bounding box center [398, 8] width 30 height 7
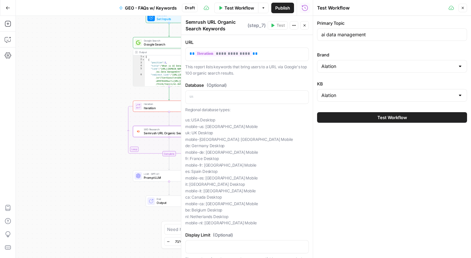
click at [380, 115] on span "Test Workflow" at bounding box center [393, 117] width 30 height 7
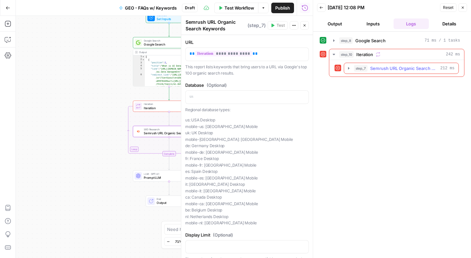
click at [413, 67] on span "Semrush URL Organic Search Keywords" at bounding box center [404, 68] width 68 height 7
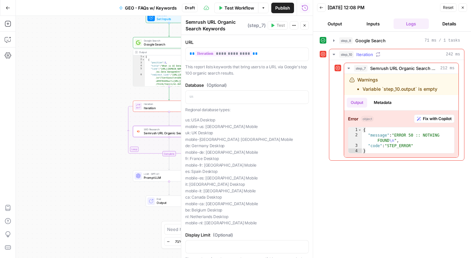
click at [402, 53] on div "step_10 Iteration 242 ms" at bounding box center [399, 54] width 121 height 7
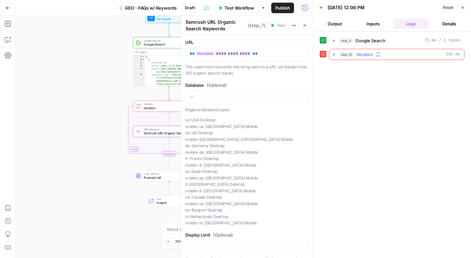
click at [402, 53] on div "step_10 Iteration 242 ms" at bounding box center [399, 54] width 121 height 7
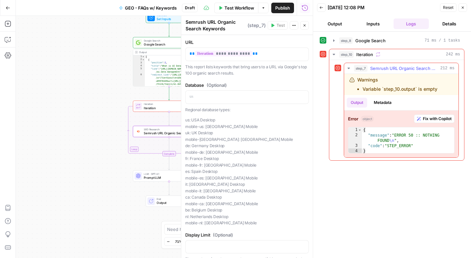
click at [434, 116] on span "Fix with Copilot" at bounding box center [437, 119] width 29 height 6
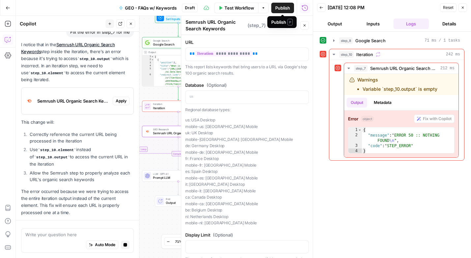
scroll to position [416, 0]
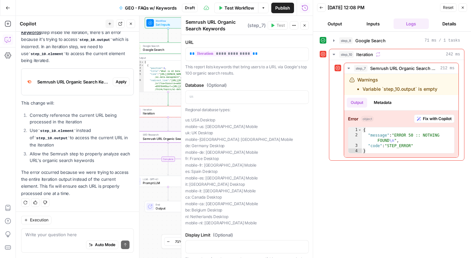
click at [122, 80] on span "Apply" at bounding box center [121, 82] width 11 height 6
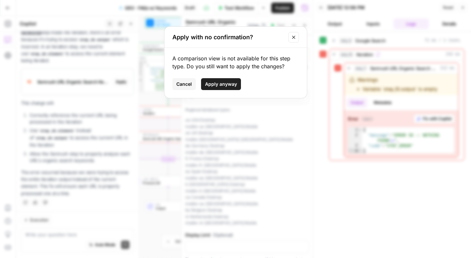
click at [189, 81] on span "Cancel" at bounding box center [184, 84] width 16 height 7
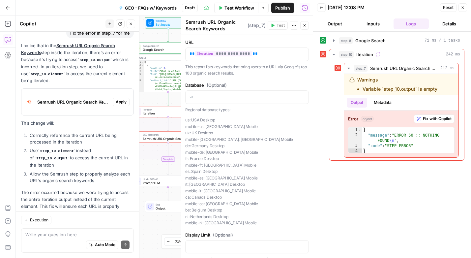
scroll to position [395, 0]
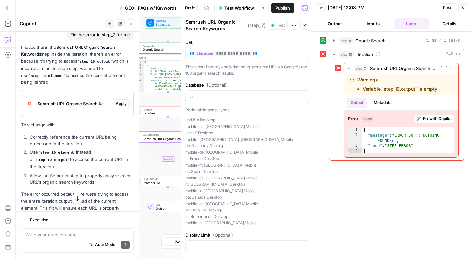
click at [119, 104] on span "Apply" at bounding box center [121, 104] width 11 height 6
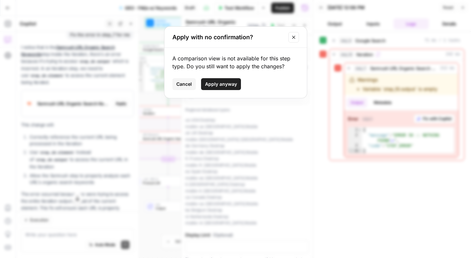
click at [225, 83] on span "Apply anyway" at bounding box center [221, 84] width 32 height 7
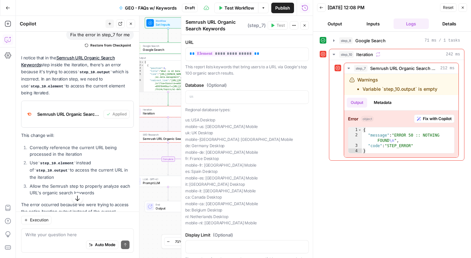
click at [237, 7] on span "Test Workflow" at bounding box center [240, 8] width 30 height 7
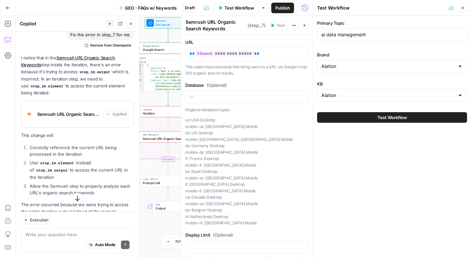
click at [376, 114] on button "Test Workflow" at bounding box center [392, 117] width 150 height 11
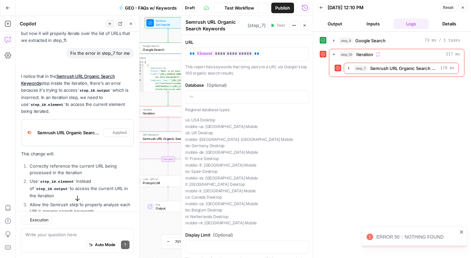
scroll to position [427, 0]
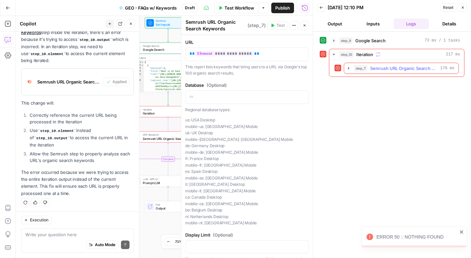
click at [396, 72] on button "step_7 Semrush URL Organic Search Keywords 176 ms" at bounding box center [401, 68] width 114 height 11
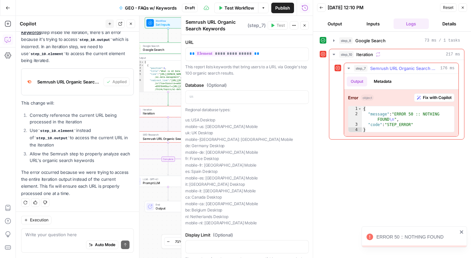
click at [423, 95] on span "Fix with Copilot" at bounding box center [437, 98] width 29 height 6
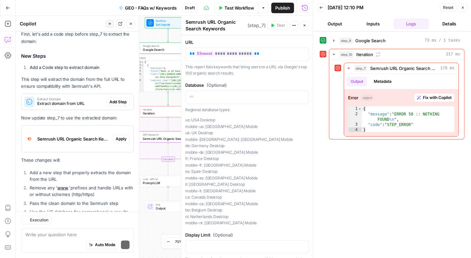
scroll to position [746, 0]
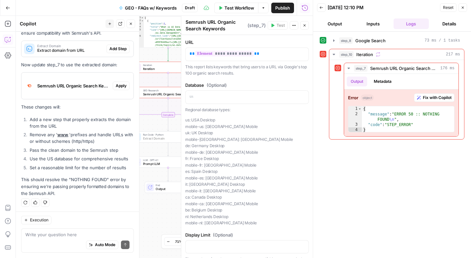
click at [117, 46] on span "Add Step" at bounding box center [118, 49] width 17 height 6
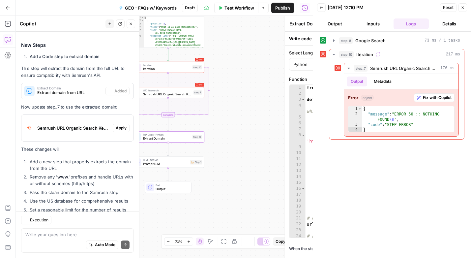
scroll to position [756, 0]
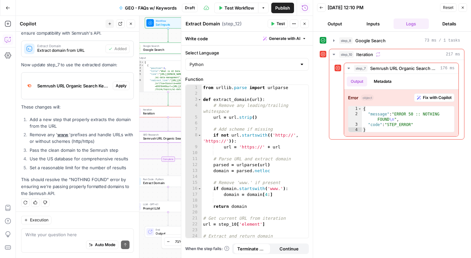
click at [120, 85] on span "Apply" at bounding box center [121, 86] width 11 height 6
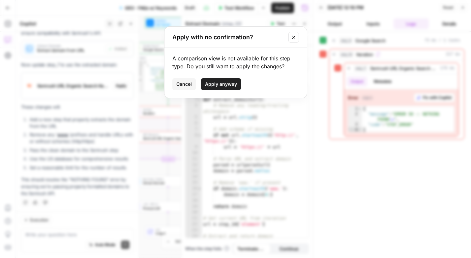
click at [216, 85] on span "Apply anyway" at bounding box center [221, 84] width 32 height 7
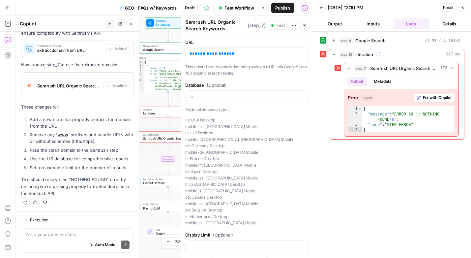
click at [238, 7] on span "Test Workflow" at bounding box center [240, 8] width 30 height 7
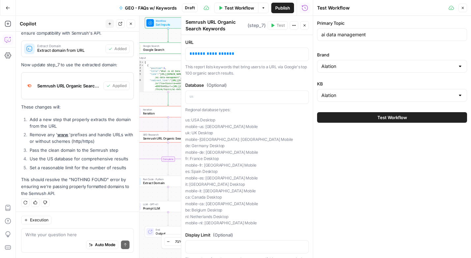
click at [390, 115] on span "Test Workflow" at bounding box center [393, 117] width 30 height 7
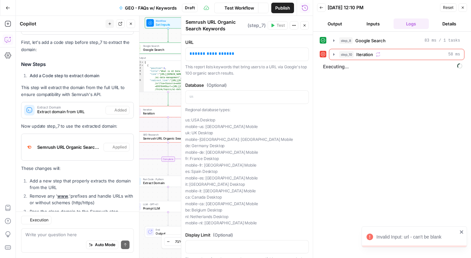
scroll to position [756, 0]
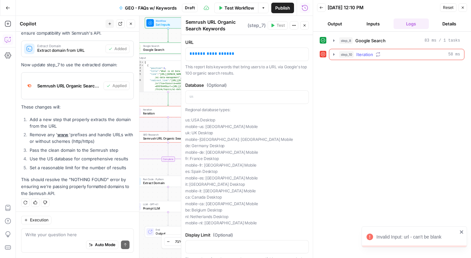
click at [397, 55] on div "step_10 Iteration 58 ms" at bounding box center [399, 54] width 121 height 7
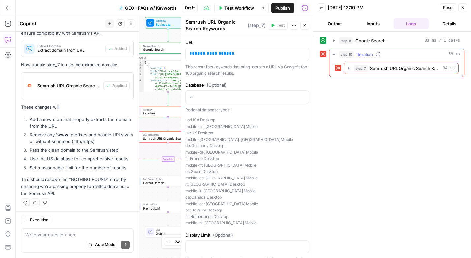
click at [398, 55] on div "step_10 Iteration 58 ms" at bounding box center [399, 54] width 121 height 7
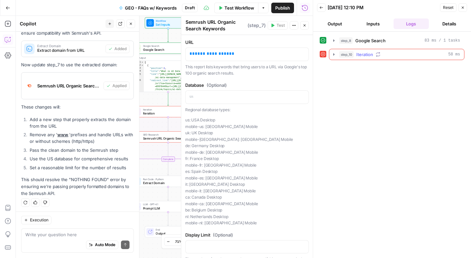
click at [398, 55] on div "step_10 Iteration 58 ms" at bounding box center [399, 54] width 121 height 7
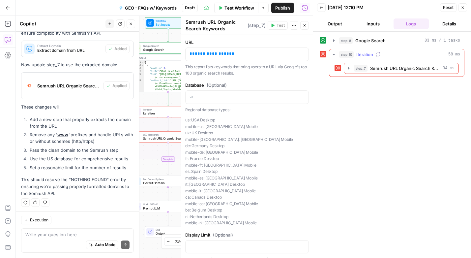
click at [398, 55] on div "step_10 Iteration 58 ms" at bounding box center [399, 54] width 121 height 7
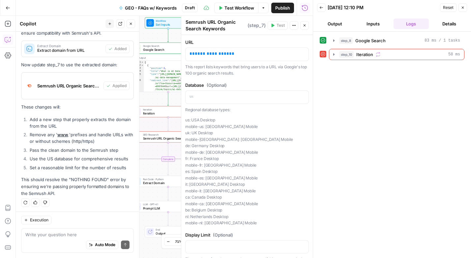
click at [463, 10] on button "Close" at bounding box center [463, 7] width 9 height 9
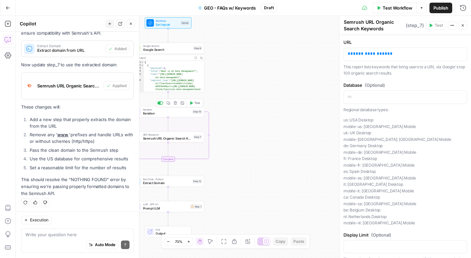
click at [178, 115] on span "Iteration" at bounding box center [167, 113] width 48 height 5
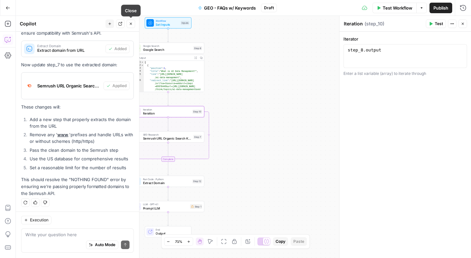
click at [132, 27] on button "Close" at bounding box center [131, 23] width 9 height 9
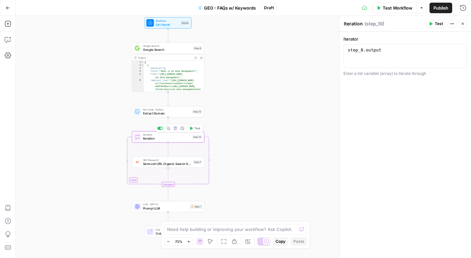
click at [161, 138] on span "Iteration" at bounding box center [167, 138] width 48 height 5
click at [161, 114] on span "Extract Domain" at bounding box center [167, 113] width 48 height 5
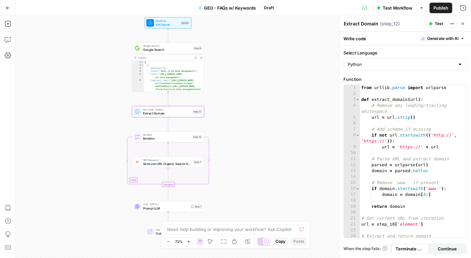
click at [397, 39] on div "Write code Generate with AI" at bounding box center [406, 39] width 132 height 14
click at [434, 38] on span "Generate with AI" at bounding box center [443, 39] width 31 height 6
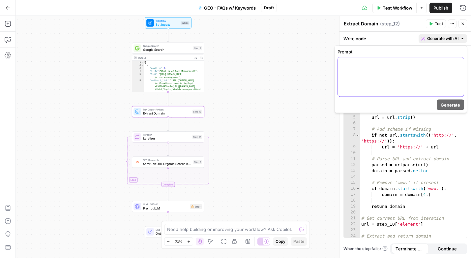
click at [371, 76] on div at bounding box center [401, 76] width 126 height 39
click at [458, 64] on icon "button" at bounding box center [458, 63] width 3 height 3
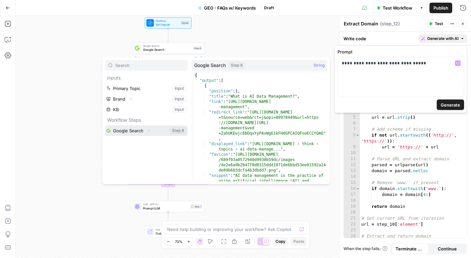
click at [128, 128] on button "Select variable Google Search" at bounding box center [146, 130] width 82 height 11
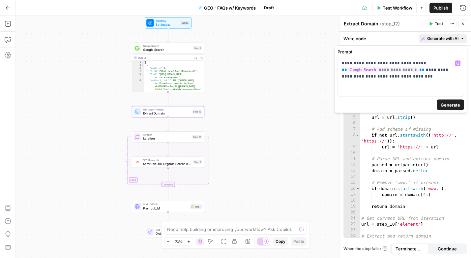
click at [447, 105] on span "Generate" at bounding box center [450, 105] width 19 height 7
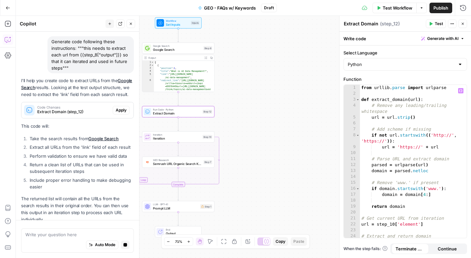
scroll to position [940, 0]
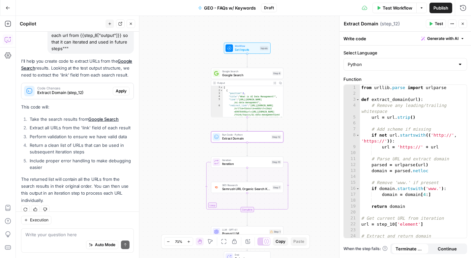
click at [118, 90] on span "Apply" at bounding box center [121, 91] width 11 height 6
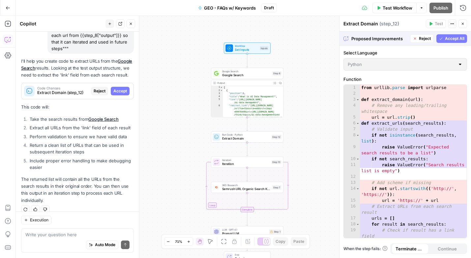
click at [446, 41] on span "Accept All" at bounding box center [454, 39] width 19 height 6
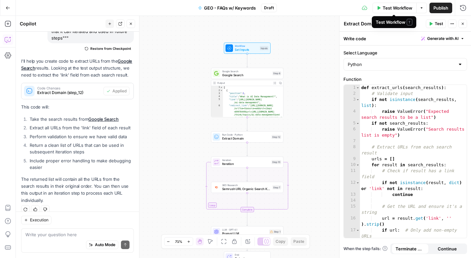
click at [388, 8] on span "Test Workflow" at bounding box center [398, 8] width 30 height 7
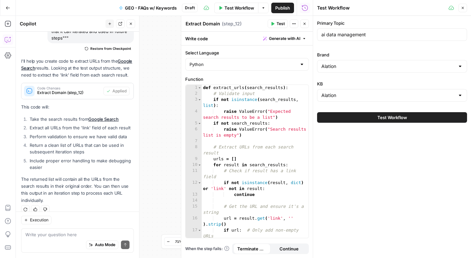
click at [382, 117] on span "Test Workflow" at bounding box center [393, 117] width 30 height 7
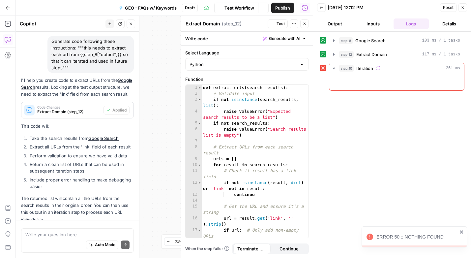
scroll to position [951, 0]
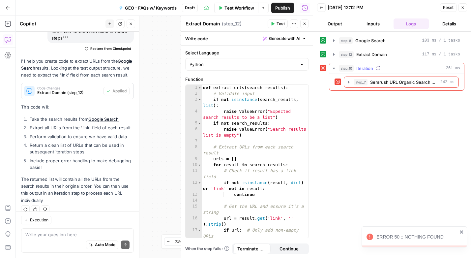
click at [394, 69] on div "step_10 Iteration 261 ms" at bounding box center [399, 68] width 121 height 7
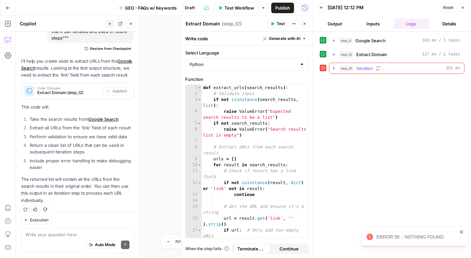
click at [394, 69] on div "step_10 Iteration 261 ms" at bounding box center [399, 68] width 121 height 7
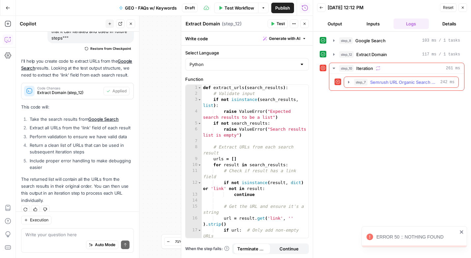
click at [394, 81] on span "Semrush URL Organic Search Keywords" at bounding box center [404, 82] width 68 height 7
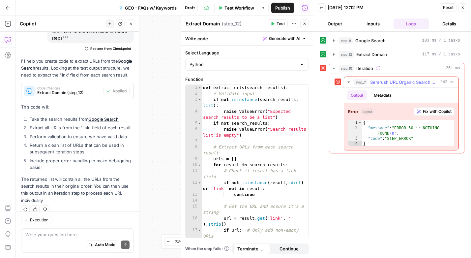
click at [428, 110] on span "Fix with Copilot" at bounding box center [437, 112] width 29 height 6
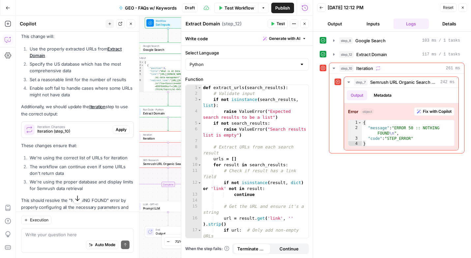
scroll to position [1217, 0]
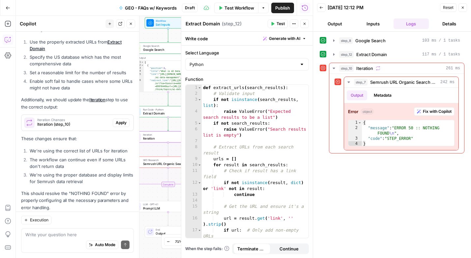
click at [119, 120] on span "Apply" at bounding box center [121, 123] width 11 height 6
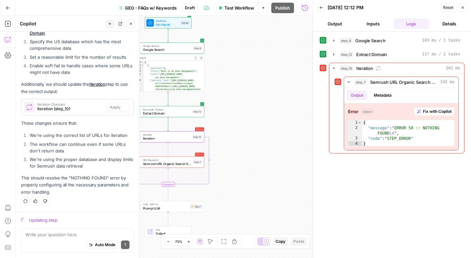
scroll to position [1164, 0]
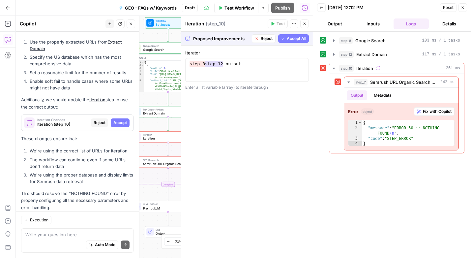
click at [297, 40] on span "Accept All" at bounding box center [296, 39] width 19 height 6
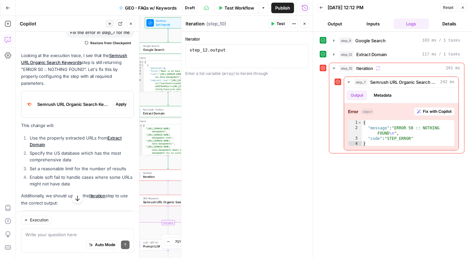
scroll to position [1131, 0]
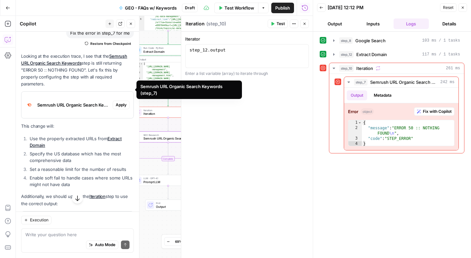
click at [124, 102] on span "Apply" at bounding box center [121, 105] width 11 height 6
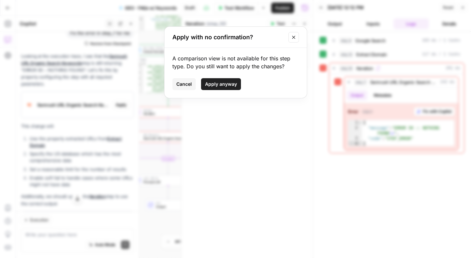
click at [212, 83] on span "Apply anyway" at bounding box center [221, 84] width 32 height 7
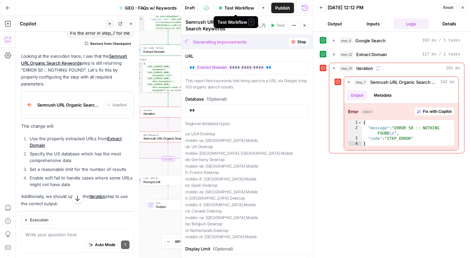
click at [233, 7] on span "Test Workflow" at bounding box center [240, 8] width 30 height 7
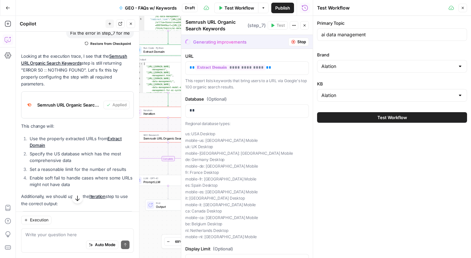
click at [354, 115] on button "Test Workflow" at bounding box center [392, 117] width 150 height 11
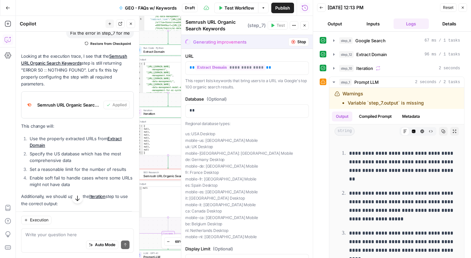
click at [132, 25] on icon "button" at bounding box center [131, 24] width 4 height 4
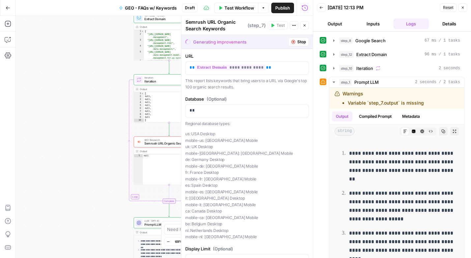
click at [307, 25] on button "Close" at bounding box center [305, 25] width 9 height 9
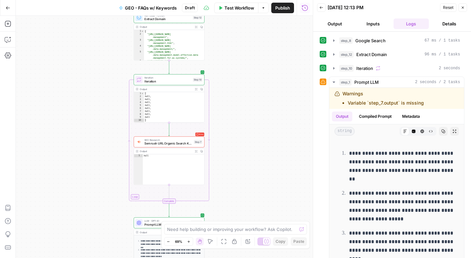
type textarea "****"
click at [157, 167] on div "null" at bounding box center [174, 172] width 62 height 37
click at [156, 142] on span "Semrush URL Organic Search Keywords" at bounding box center [168, 143] width 48 height 5
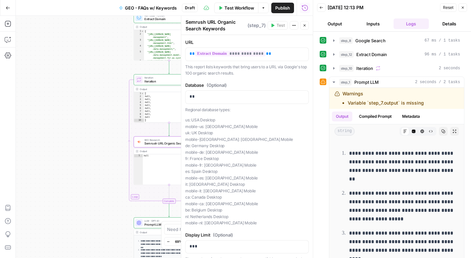
click at [105, 83] on div "Workflow Set Inputs Inputs Google Search Google Search Step 8 Output Expand Out…" at bounding box center [164, 137] width 297 height 242
click at [9, 23] on icon "button" at bounding box center [8, 23] width 7 height 7
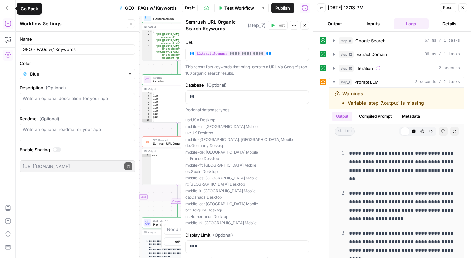
click at [8, 24] on icon "button" at bounding box center [8, 24] width 6 height 6
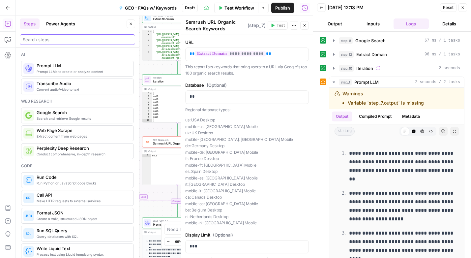
click at [40, 37] on input "search" at bounding box center [78, 39] width 110 height 7
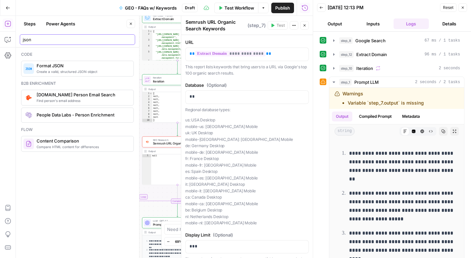
type input "json"
click at [463, 6] on icon "button" at bounding box center [463, 8] width 4 height 4
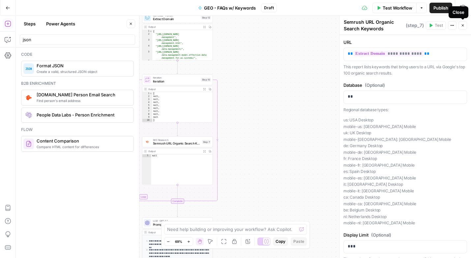
click at [463, 23] on icon "button" at bounding box center [463, 25] width 4 height 4
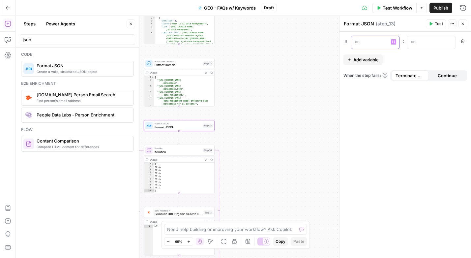
click at [370, 41] on p at bounding box center [370, 42] width 30 height 7
click at [395, 40] on icon "button" at bounding box center [393, 41] width 3 height 3
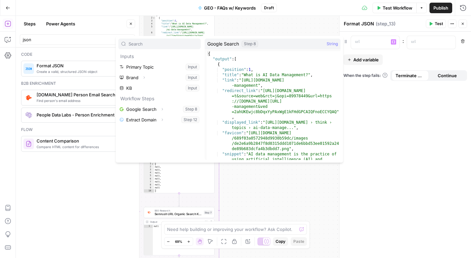
click at [228, 92] on div "{ "output" : [ { "position" : 1 , "title" : "What is AI Data Management?" , "li…" at bounding box center [274, 118] width 134 height 135
click at [230, 81] on div "{ "output" : [ { "position" : 1 , "title" : "What is AI Data Management?" , "li…" at bounding box center [274, 118] width 134 height 135
type textarea "**********"
click at [370, 40] on p at bounding box center [370, 42] width 30 height 7
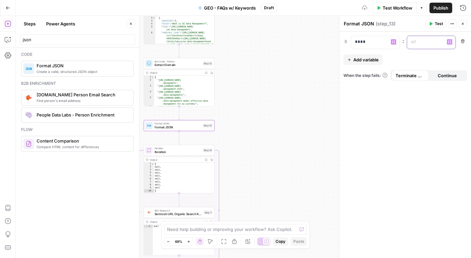
click at [420, 45] on p at bounding box center [426, 42] width 30 height 7
click at [439, 22] on span "Test" at bounding box center [439, 24] width 8 height 6
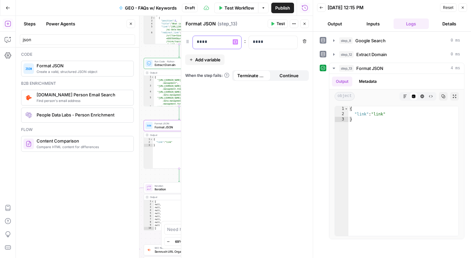
click at [213, 44] on p "****" at bounding box center [217, 42] width 41 height 7
click at [213, 44] on p "****" at bounding box center [212, 42] width 30 height 7
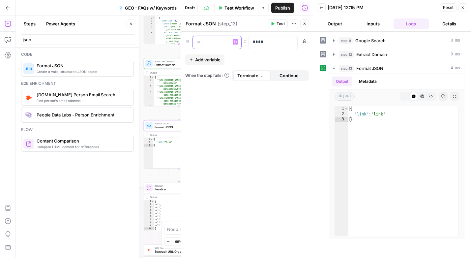
click at [235, 42] on icon "button" at bounding box center [235, 42] width 3 height 3
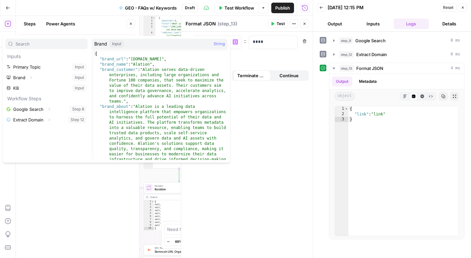
click at [114, 21] on div "Steps Power Agents" at bounding box center [72, 23] width 105 height 11
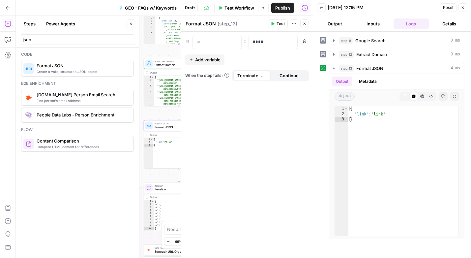
click at [130, 22] on icon "button" at bounding box center [131, 24] width 4 height 4
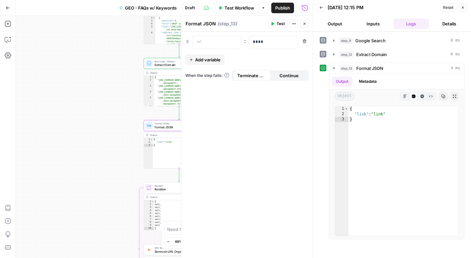
click at [305, 22] on icon "button" at bounding box center [305, 24] width 4 height 4
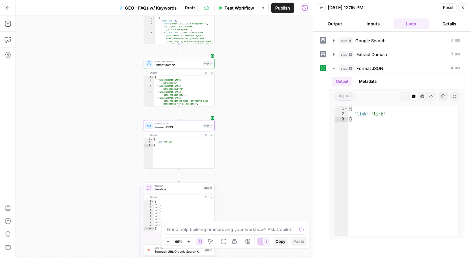
click at [462, 5] on button "Close" at bounding box center [463, 7] width 9 height 9
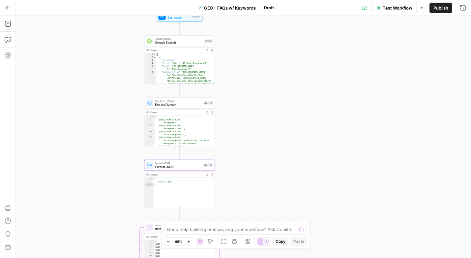
click at [173, 44] on span "Google Search" at bounding box center [179, 42] width 48 height 5
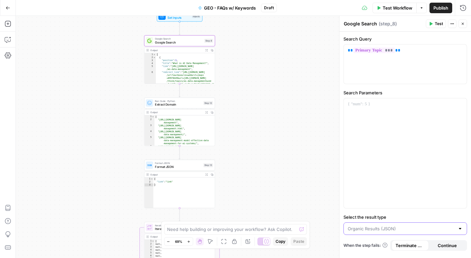
click at [364, 230] on input "Select the result type" at bounding box center [401, 228] width 107 height 7
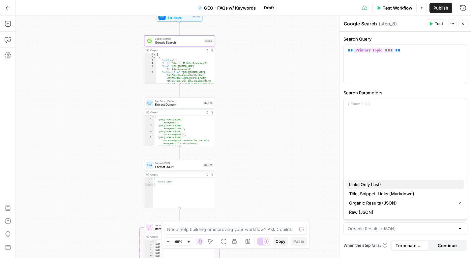
click at [360, 185] on span "Links Only (List)" at bounding box center [404, 184] width 110 height 7
type input "Links Only (List)"
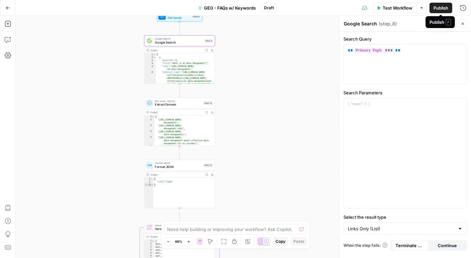
click at [440, 9] on span "Publish" at bounding box center [441, 8] width 15 height 7
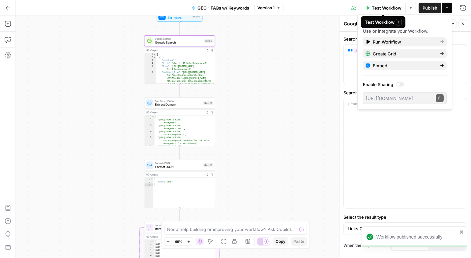
click at [383, 8] on span "Test Workflow" at bounding box center [387, 8] width 30 height 7
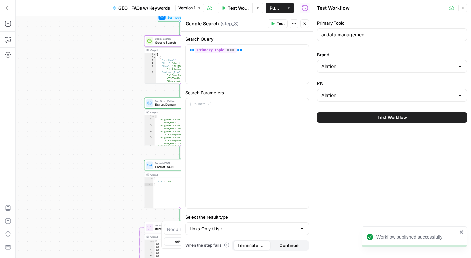
click at [380, 119] on span "Test Workflow" at bounding box center [393, 117] width 30 height 7
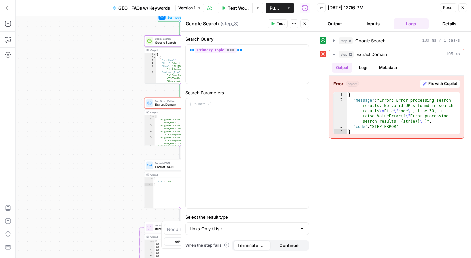
click at [109, 115] on div "Workflow Set Inputs Inputs Google Search Google Search Step 8 Output Expand Out…" at bounding box center [164, 137] width 297 height 242
click at [169, 74] on div "[ { "position" : 1 , "title" : "What is AI Data Management?" , "link" : "[URL][…" at bounding box center [185, 79] width 59 height 52
click at [466, 8] on button "Close" at bounding box center [463, 7] width 9 height 9
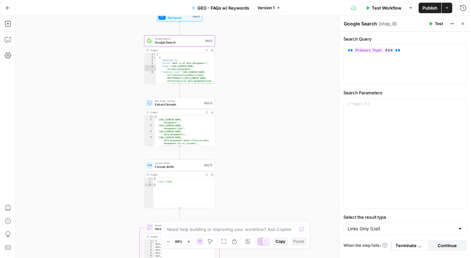
type textarea "**********"
click at [184, 64] on div "[ { "position" : 1 , "title" : "What is AI Data Management?" , "link" : "[URL][…" at bounding box center [185, 79] width 59 height 52
click at [208, 50] on span "Expand Output" at bounding box center [208, 50] width 0 height 0
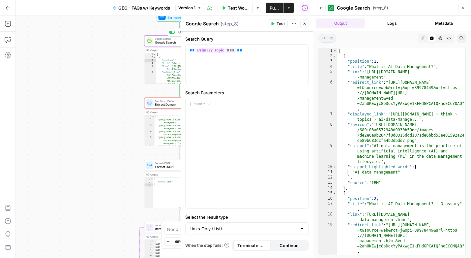
click at [164, 43] on span "Google Search" at bounding box center [179, 42] width 48 height 5
click at [463, 8] on icon "button" at bounding box center [463, 8] width 4 height 4
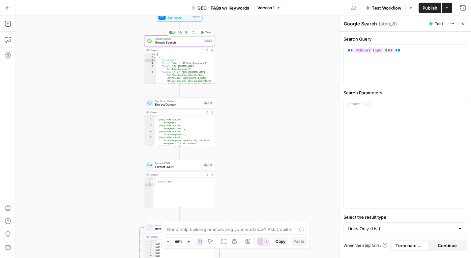
click at [184, 42] on span "Google Search" at bounding box center [179, 42] width 48 height 5
click at [206, 49] on icon "button" at bounding box center [207, 50] width 3 height 3
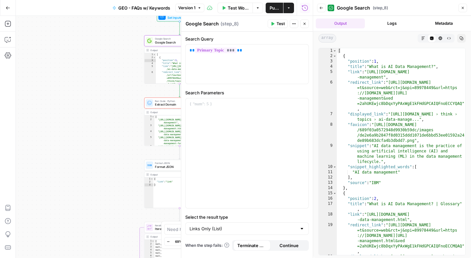
click at [424, 37] on icon "button" at bounding box center [423, 38] width 3 height 3
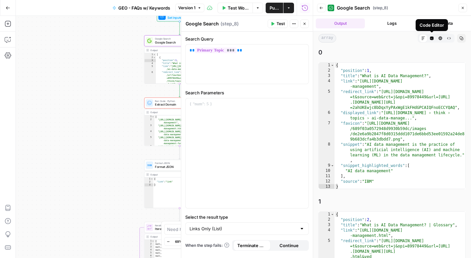
click at [435, 37] on button "Code Editor" at bounding box center [432, 38] width 9 height 9
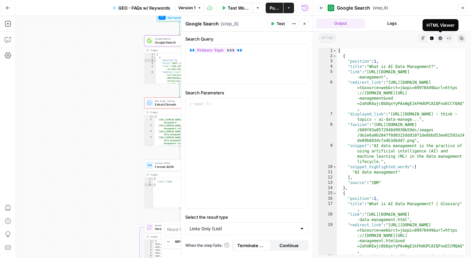
click at [439, 38] on icon "button" at bounding box center [441, 38] width 4 height 4
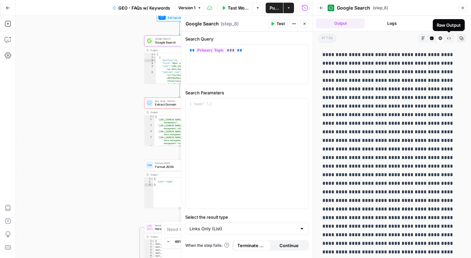
click at [449, 39] on icon "button" at bounding box center [449, 38] width 4 height 4
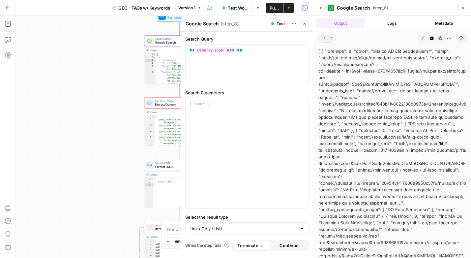
click at [423, 38] on icon "button" at bounding box center [424, 38] width 4 height 4
